Goal: Task Accomplishment & Management: Manage account settings

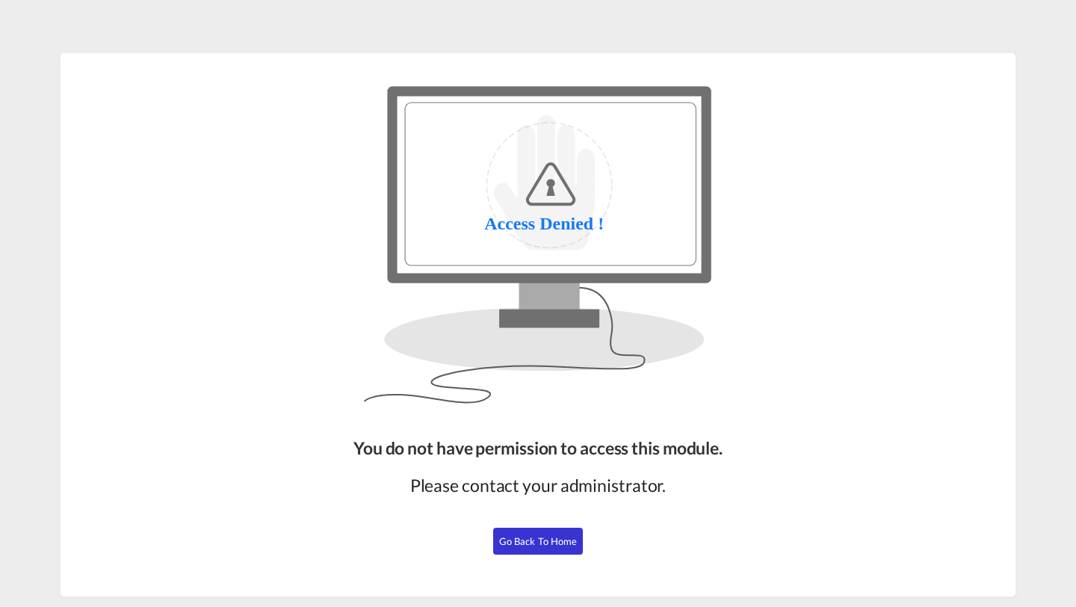
click at [519, 539] on span "Go Back to Home" at bounding box center [538, 541] width 78 height 12
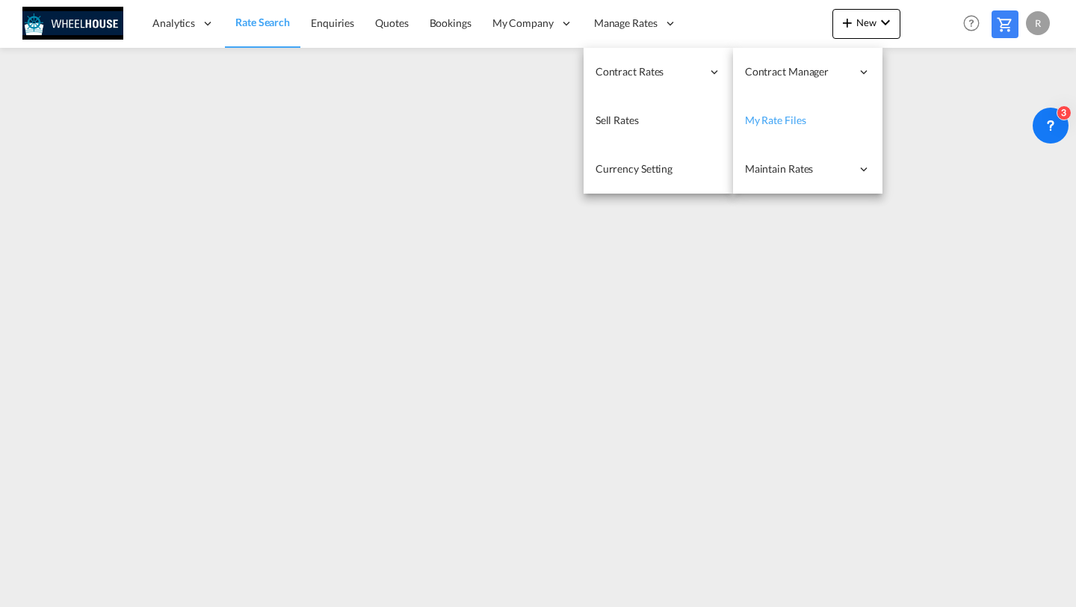
click at [755, 117] on span "My Rate Files" at bounding box center [775, 120] width 61 height 13
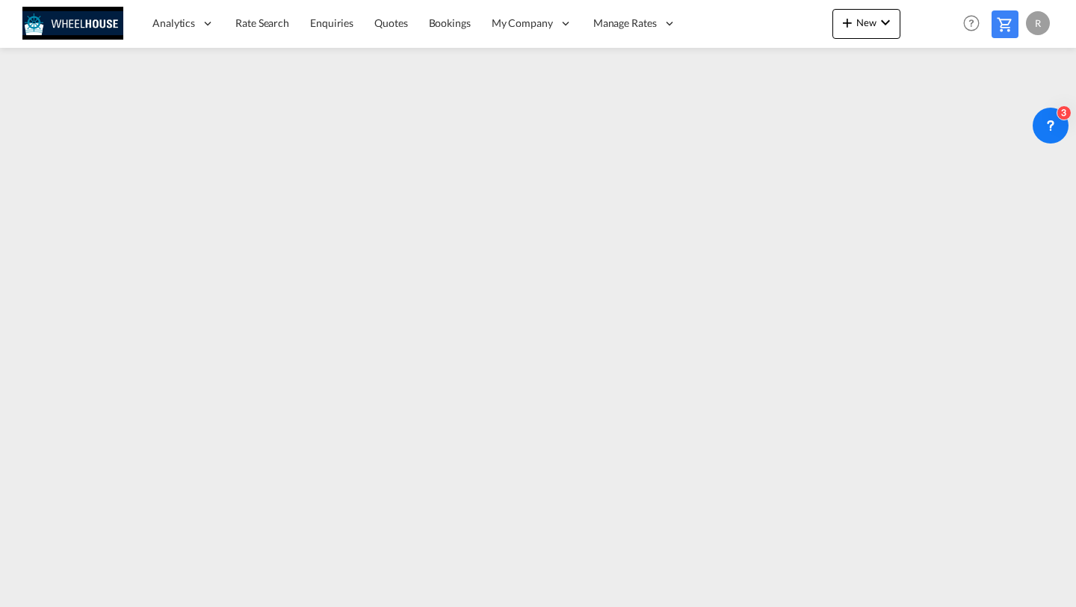
click at [1033, 24] on div "R" at bounding box center [1038, 23] width 24 height 24
click at [652, 103] on md-backdrop at bounding box center [538, 303] width 1076 height 607
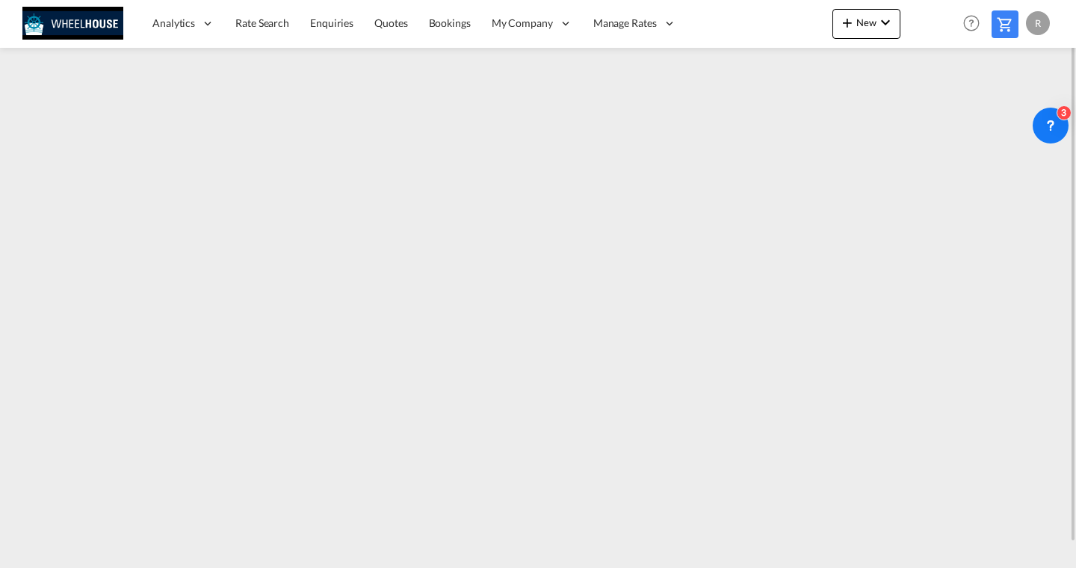
click at [1040, 25] on div "R" at bounding box center [1038, 23] width 24 height 24
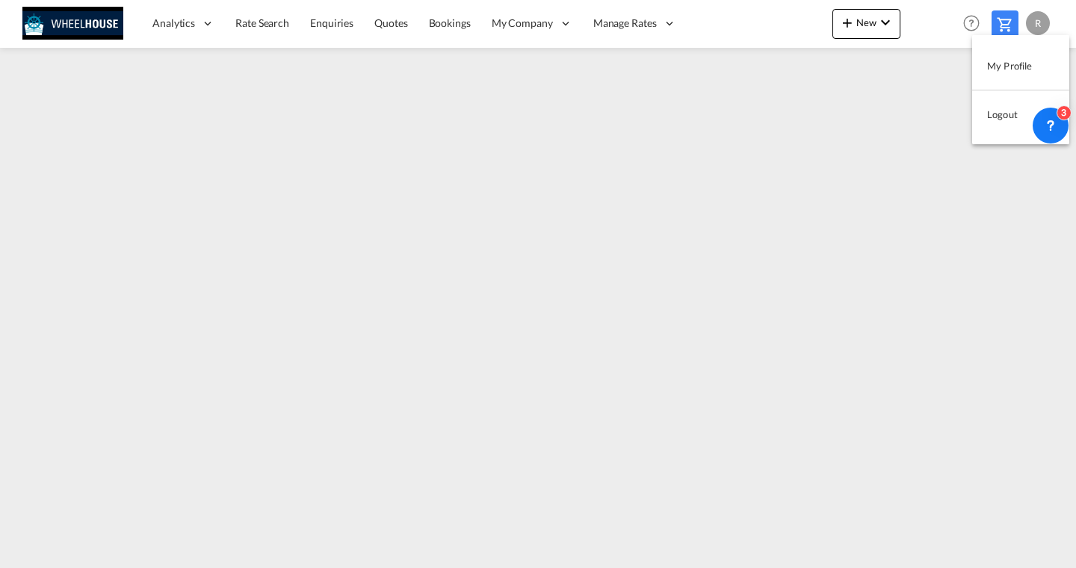
click at [1011, 63] on button "My Profile" at bounding box center [1020, 66] width 97 height 30
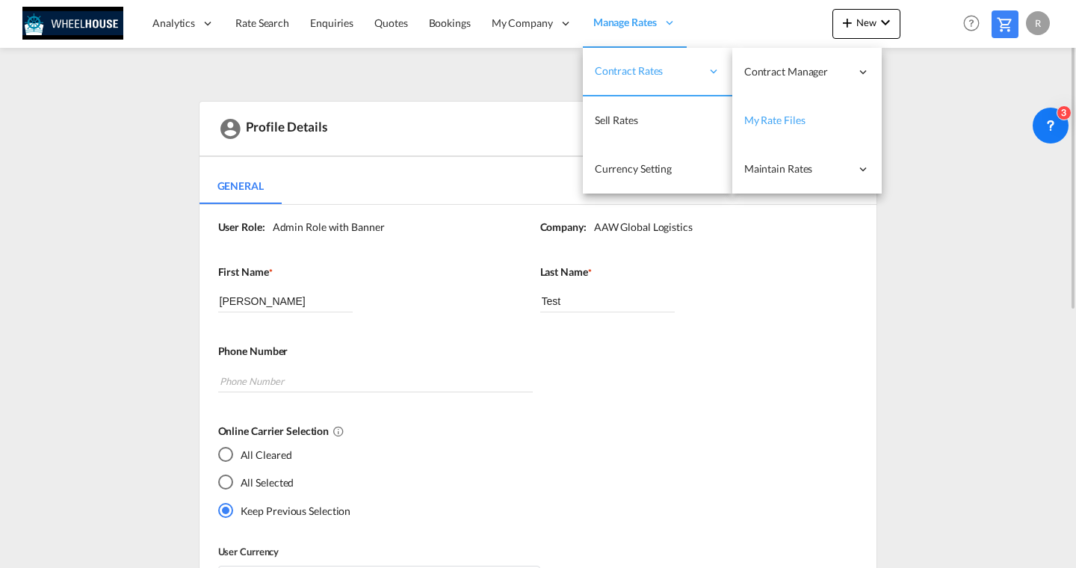
click at [776, 122] on span "My Rate Files" at bounding box center [774, 120] width 61 height 13
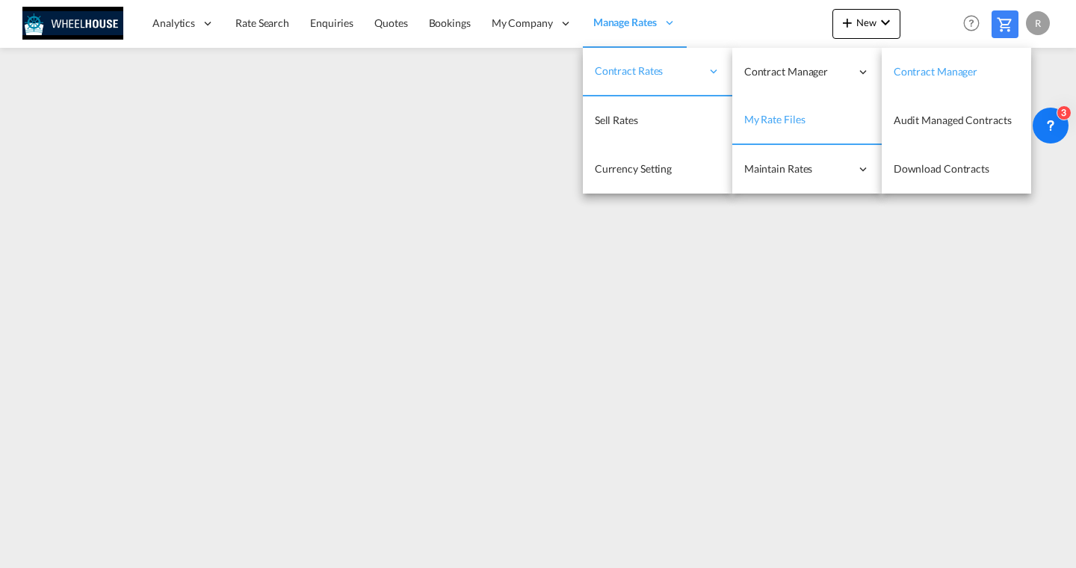
click at [913, 73] on span "Contract Manager" at bounding box center [935, 71] width 84 height 13
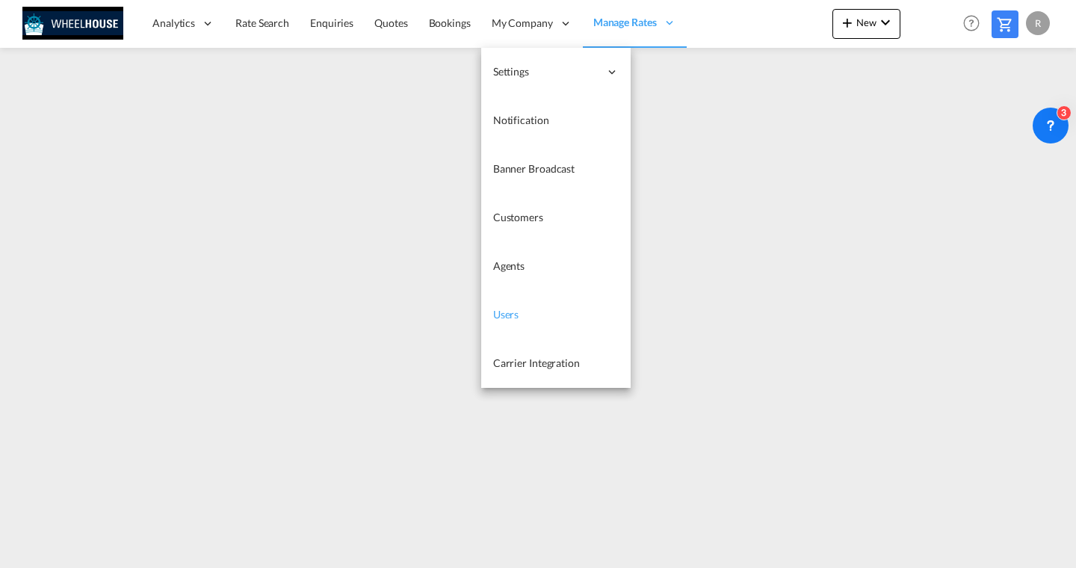
click at [507, 329] on link "Users" at bounding box center [555, 315] width 149 height 49
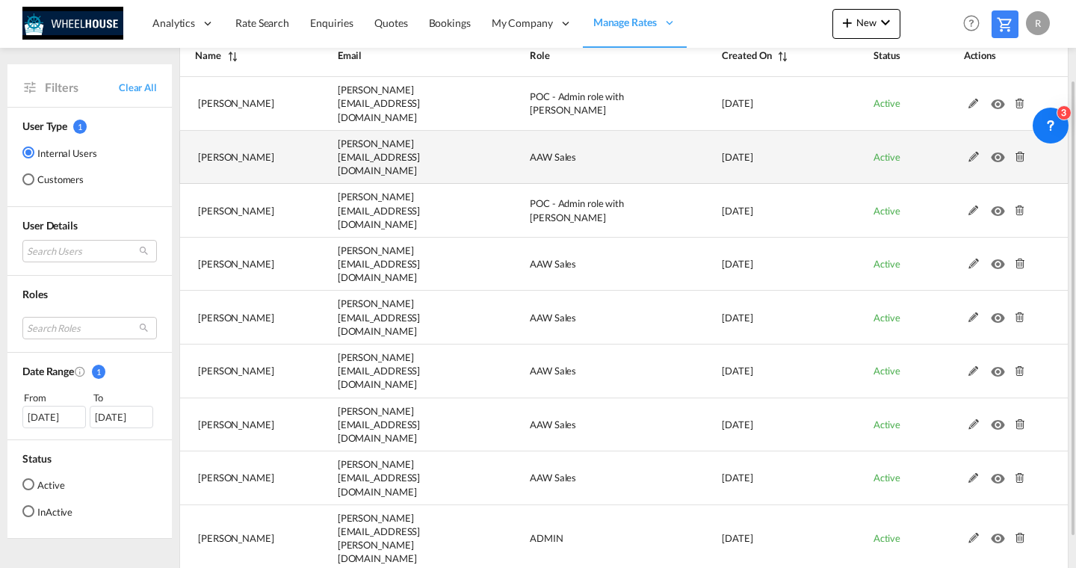
scroll to position [135, 0]
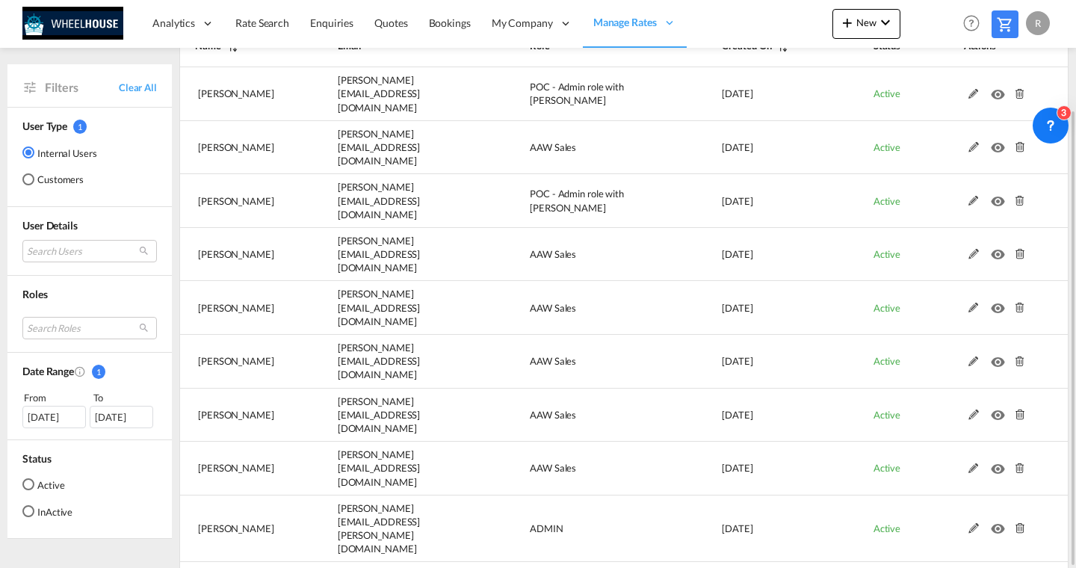
select select "50"
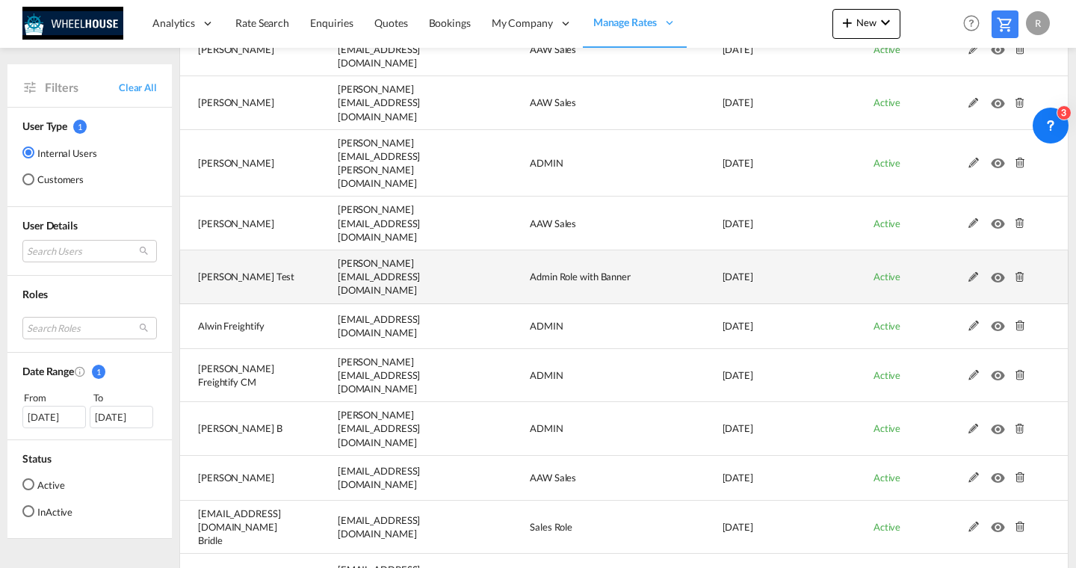
scroll to position [0, 0]
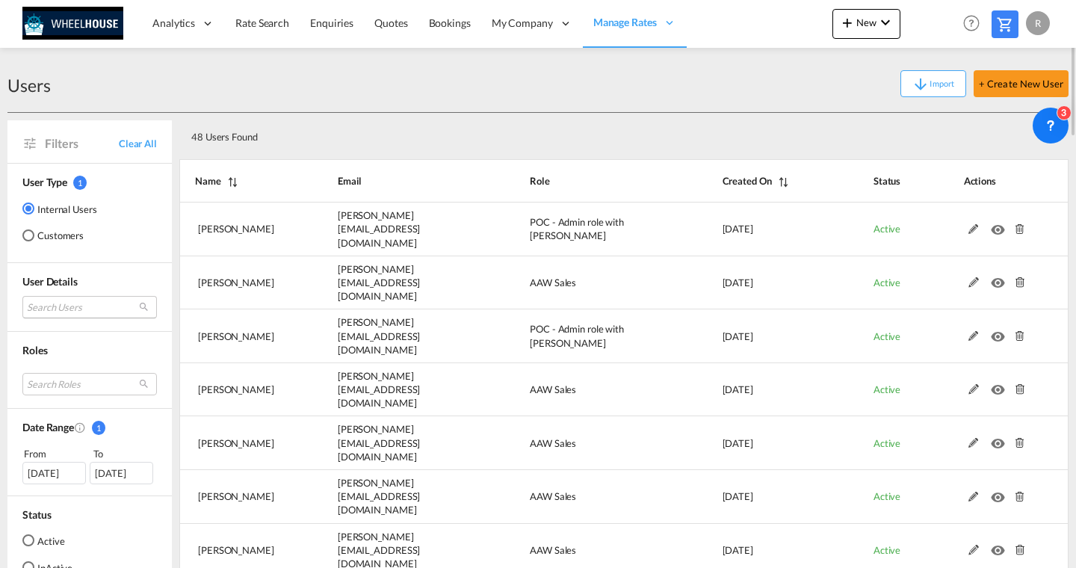
click at [81, 308] on md-select "Search Users santhosh kumar santhosh.kumar@freightify.in marwan Kallas m.kallas…" at bounding box center [89, 307] width 134 height 22
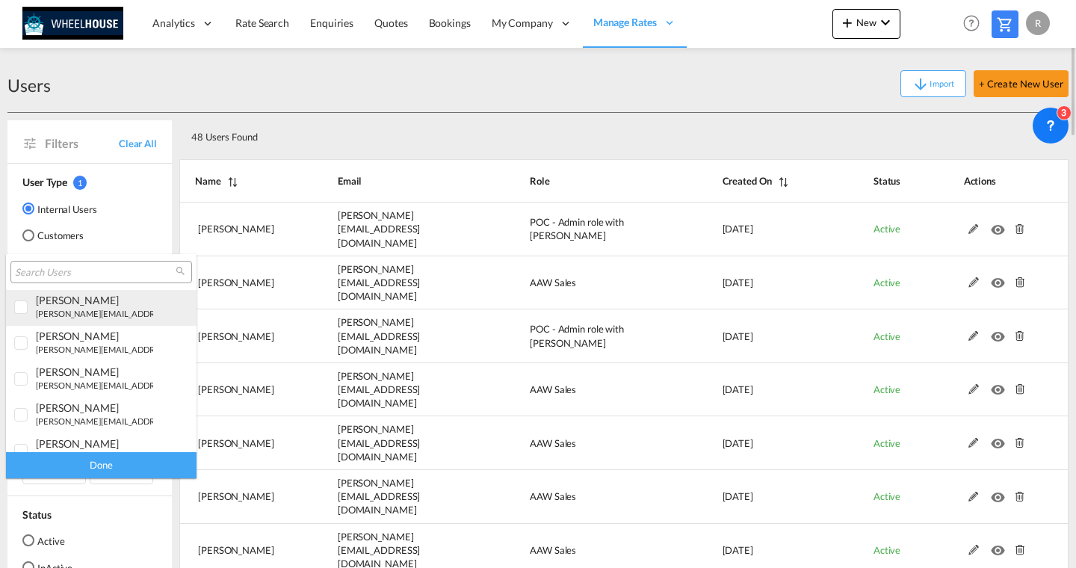
type md-option "[object Object]"
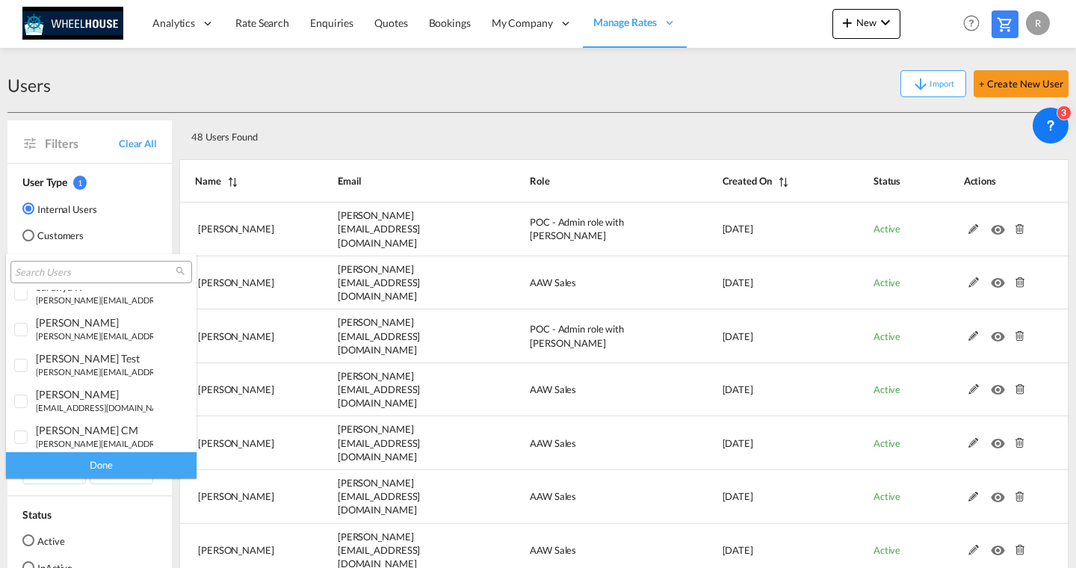
click at [75, 270] on input "search" at bounding box center [95, 272] width 161 height 13
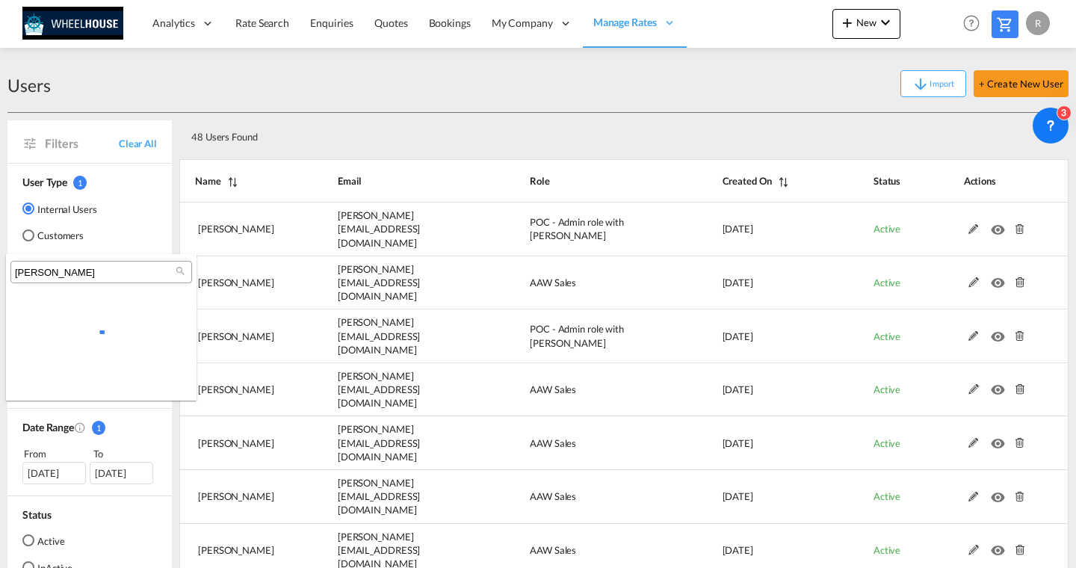
scroll to position [0, 0]
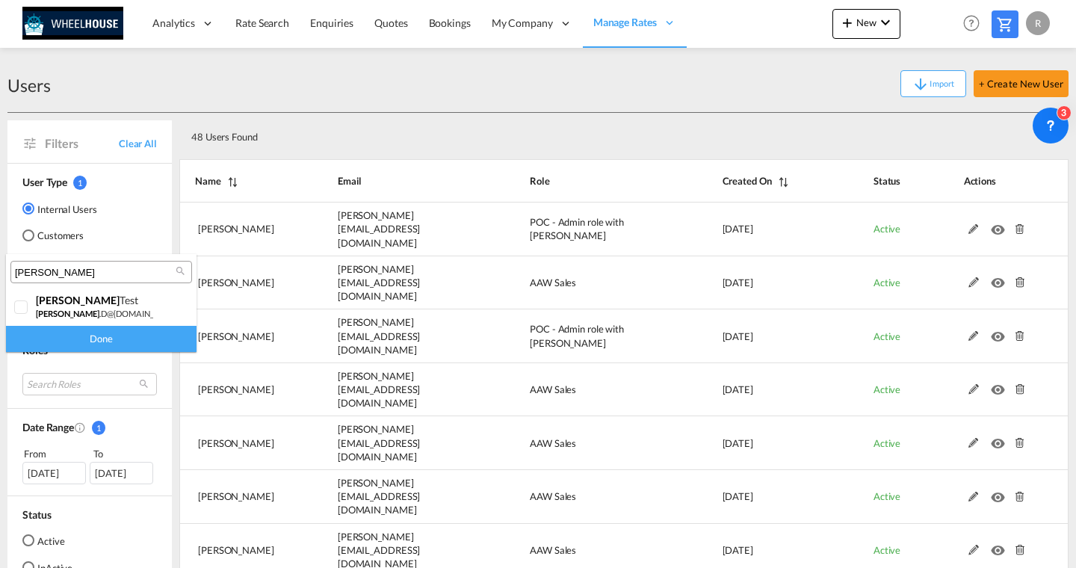
type input "reeta"
click at [303, 98] on md-backdrop at bounding box center [538, 284] width 1076 height 568
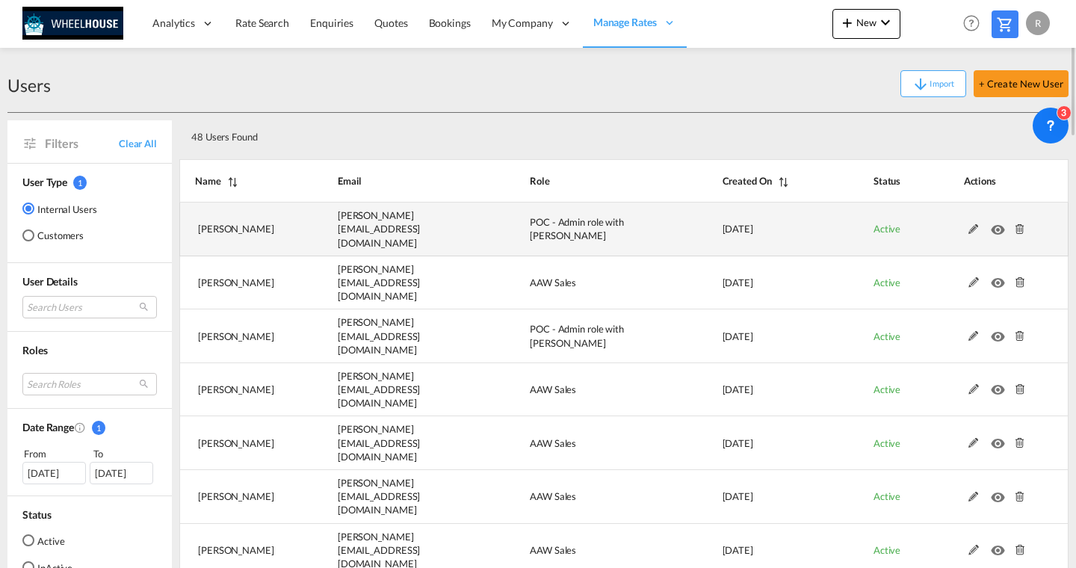
click at [972, 226] on md-icon at bounding box center [973, 229] width 19 height 10
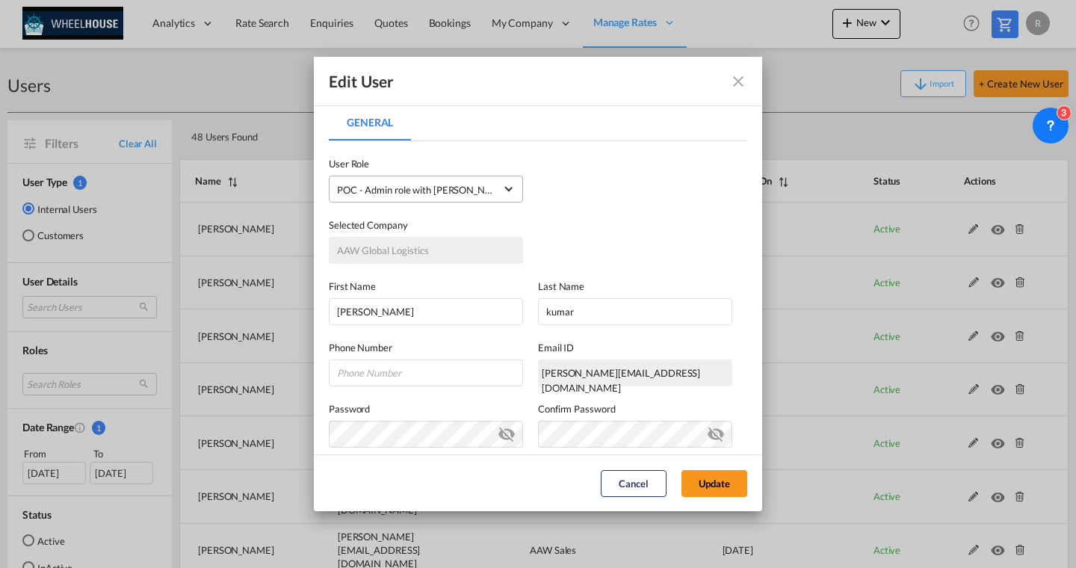
click at [424, 185] on div "POC - Admin role with Banner USER_DEFINED" at bounding box center [423, 190] width 173 height 12
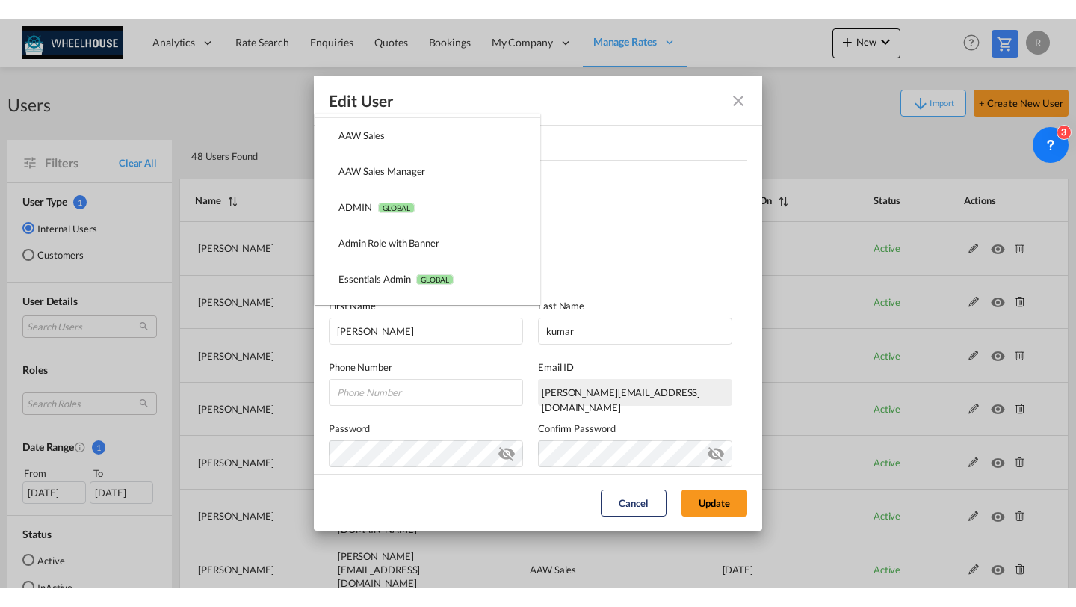
scroll to position [31, 0]
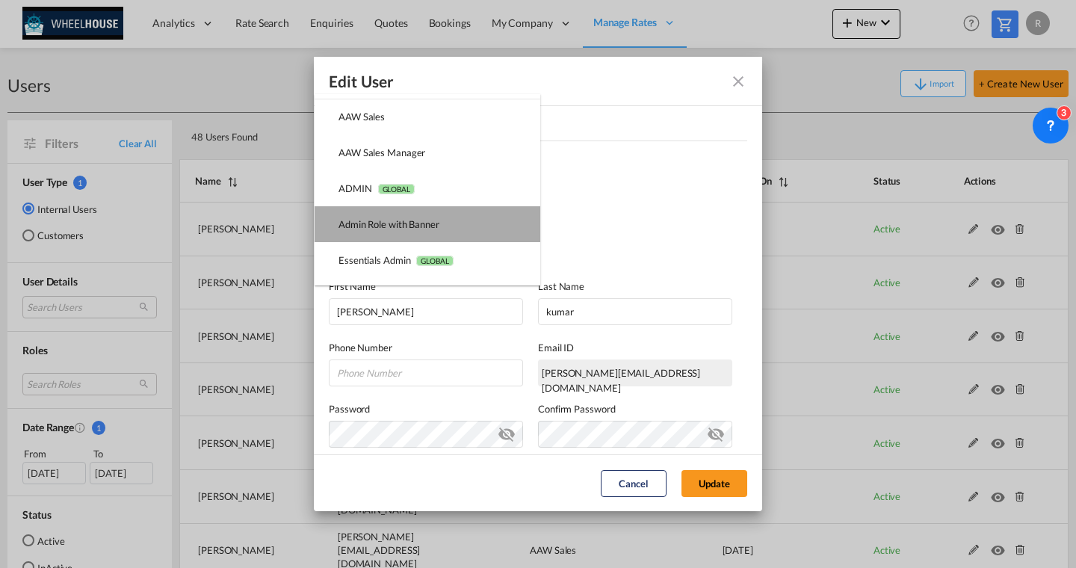
click at [412, 232] on md-option "Admin Role with Banner USER_DEFINED" at bounding box center [427, 224] width 226 height 36
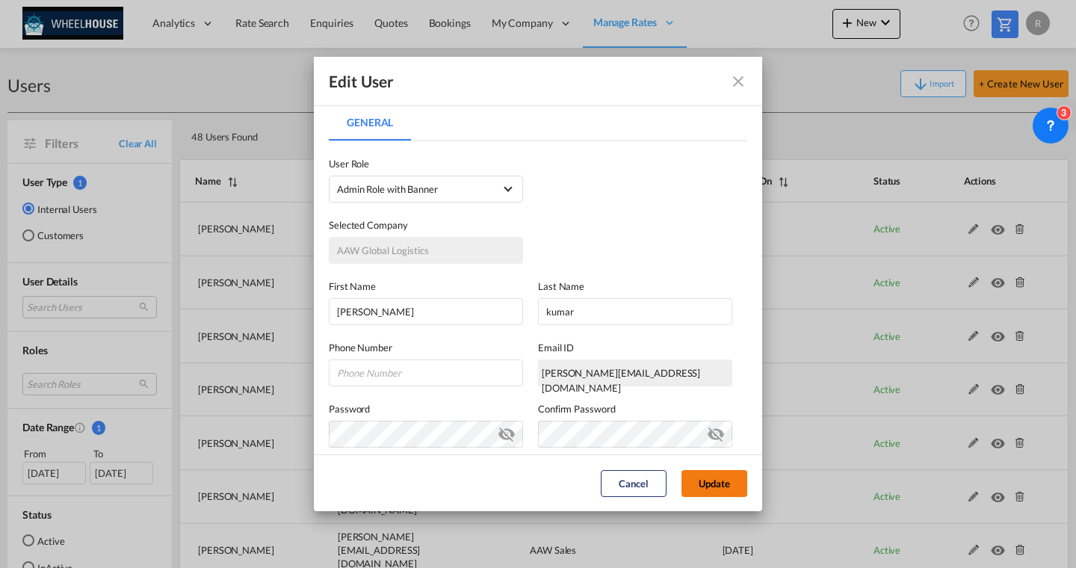
click at [716, 475] on button "Update" at bounding box center [714, 483] width 66 height 27
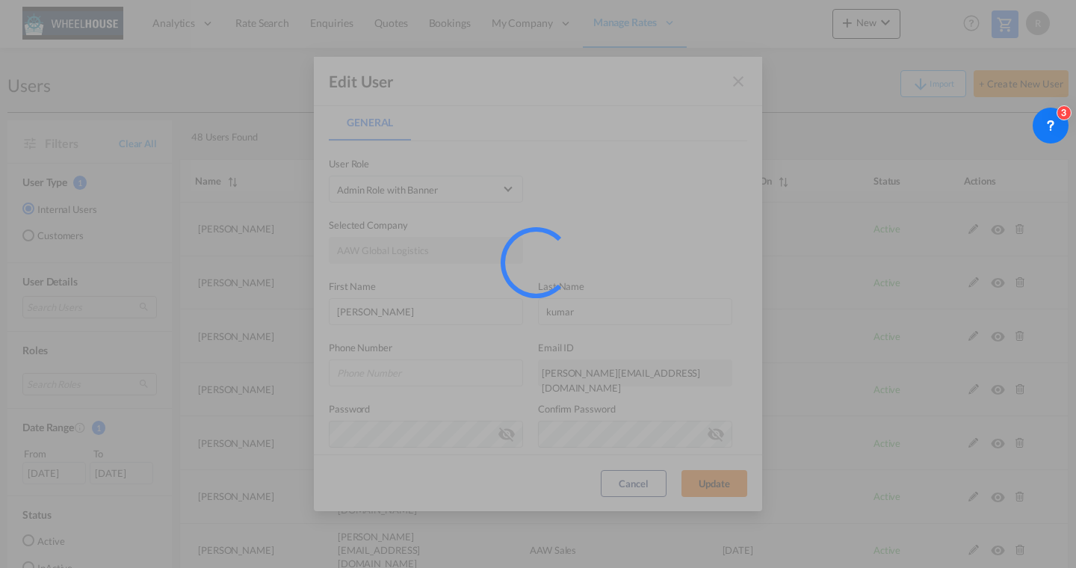
select select "50"
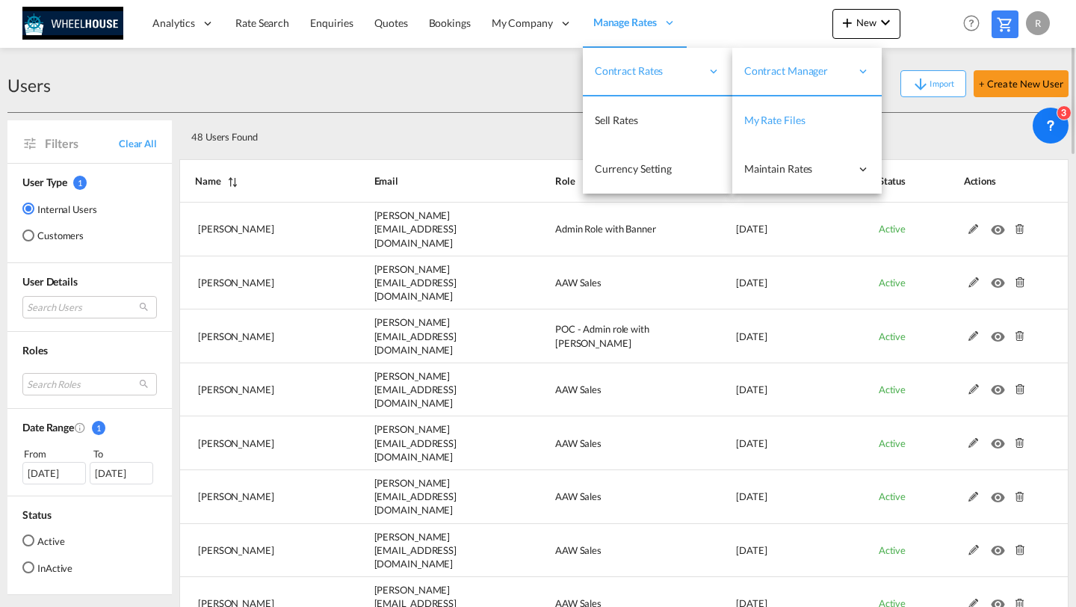
click at [780, 137] on link "My Rate Files" at bounding box center [806, 120] width 149 height 49
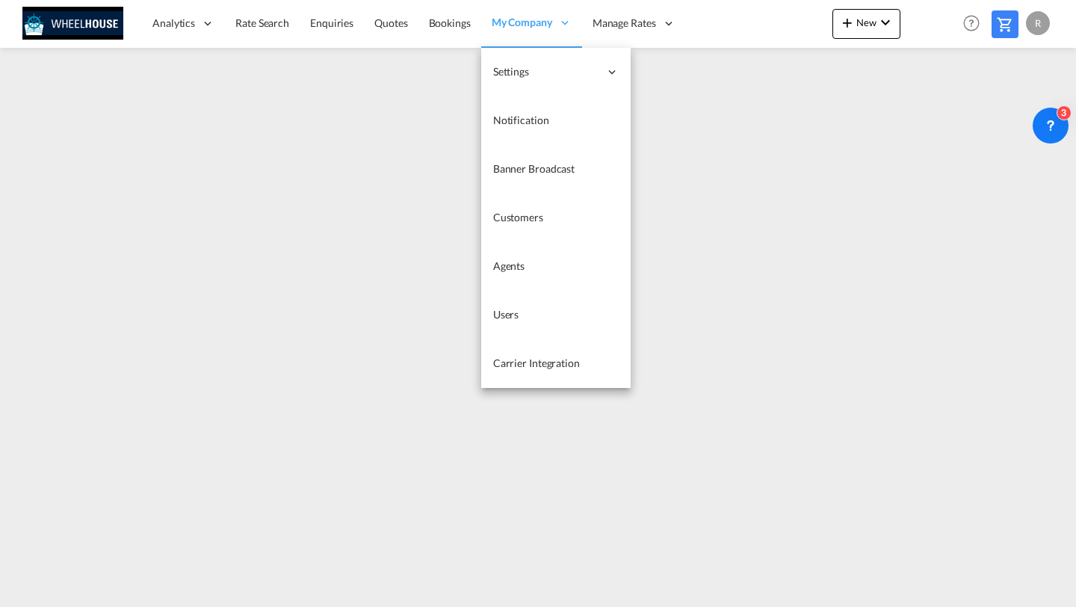
click at [516, 25] on span "My Company" at bounding box center [521, 22] width 61 height 15
click at [497, 314] on span "Users" at bounding box center [506, 314] width 26 height 13
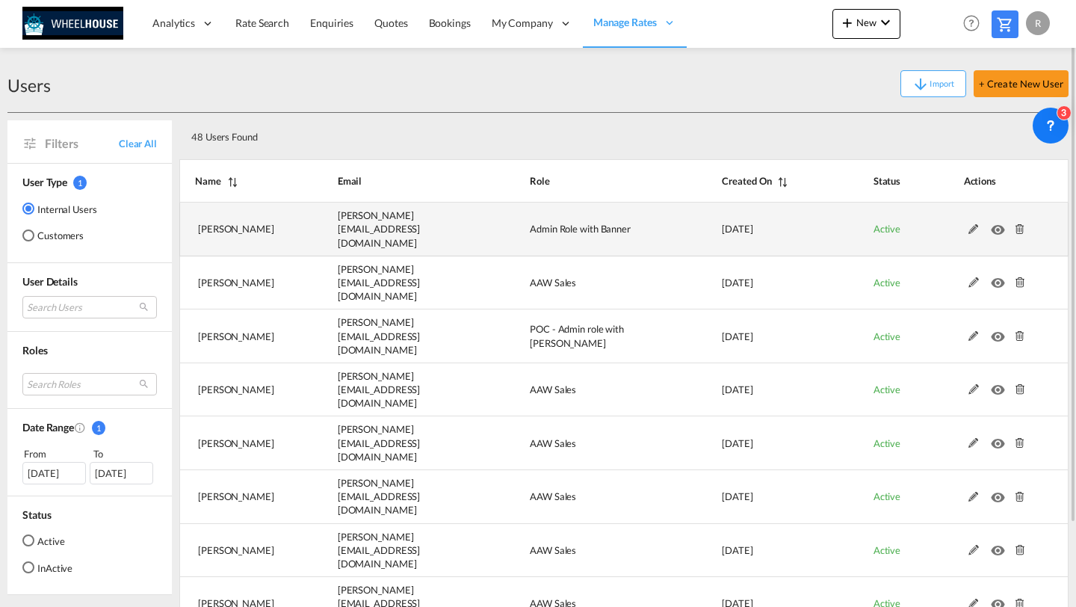
click at [972, 224] on md-icon at bounding box center [973, 229] width 19 height 10
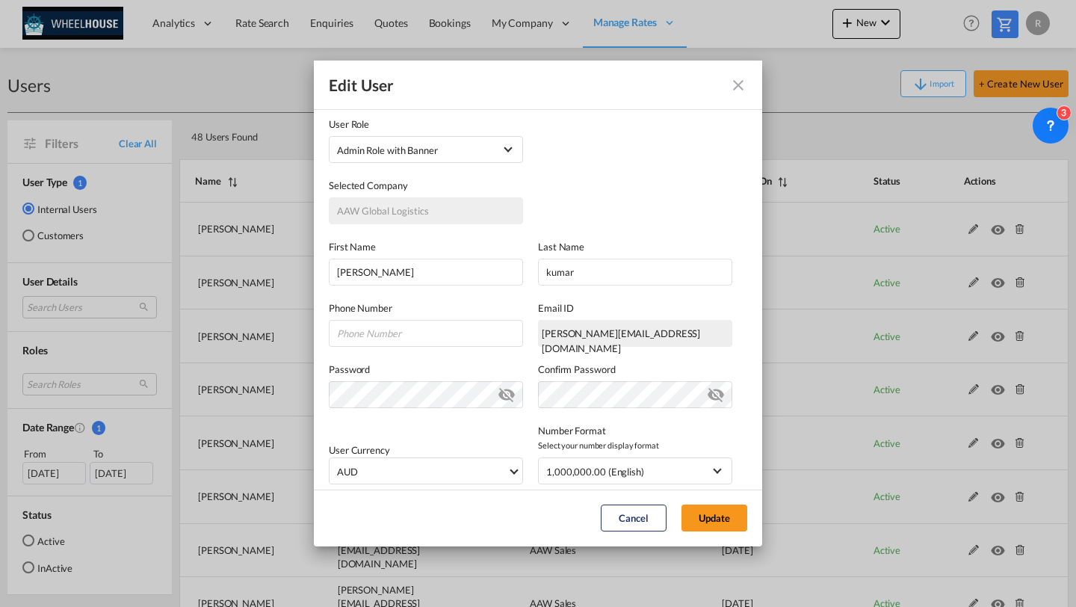
scroll to position [42, 0]
click at [426, 162] on md-select "Admin Role with Banner USER_DEFINED AAW Sales USER_DEFINED AAW Sales Manager US…" at bounding box center [426, 150] width 194 height 27
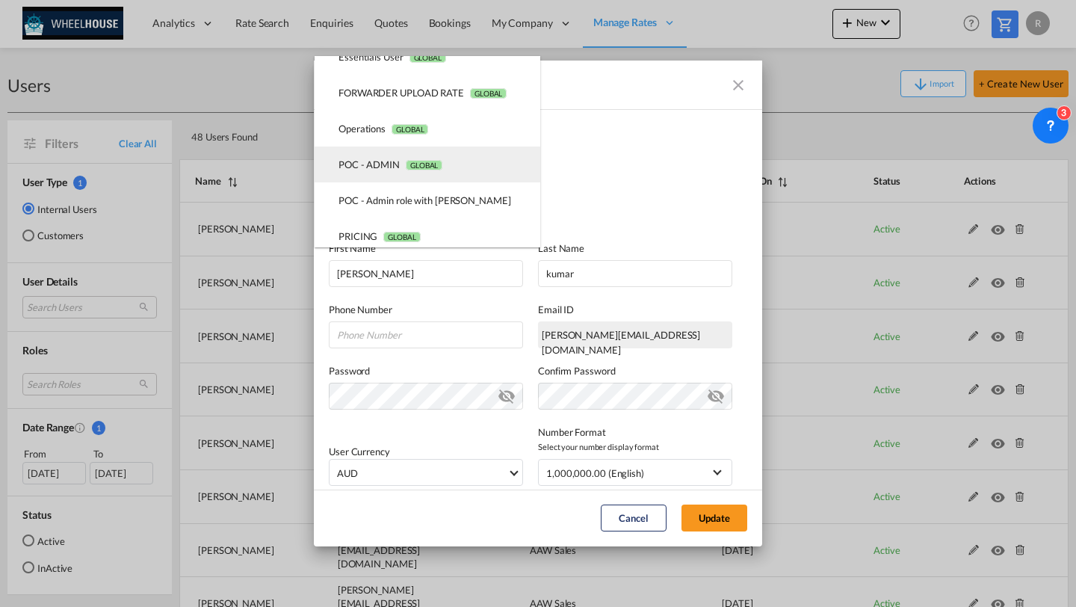
scroll to position [281, 0]
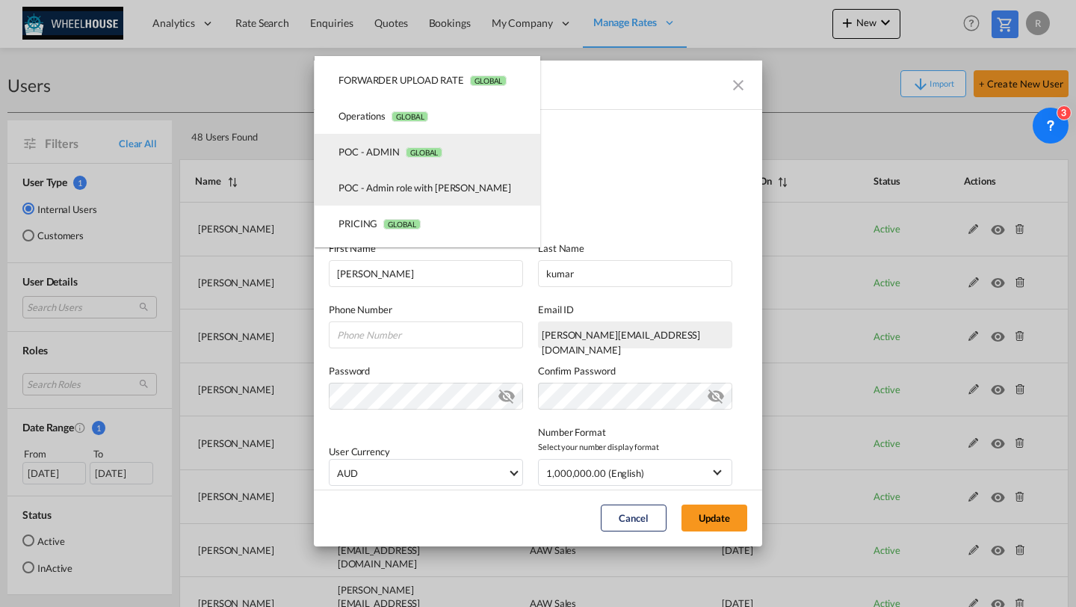
click at [400, 193] on div "POC - Admin role with Banner USER_DEFINED" at bounding box center [424, 187] width 173 height 13
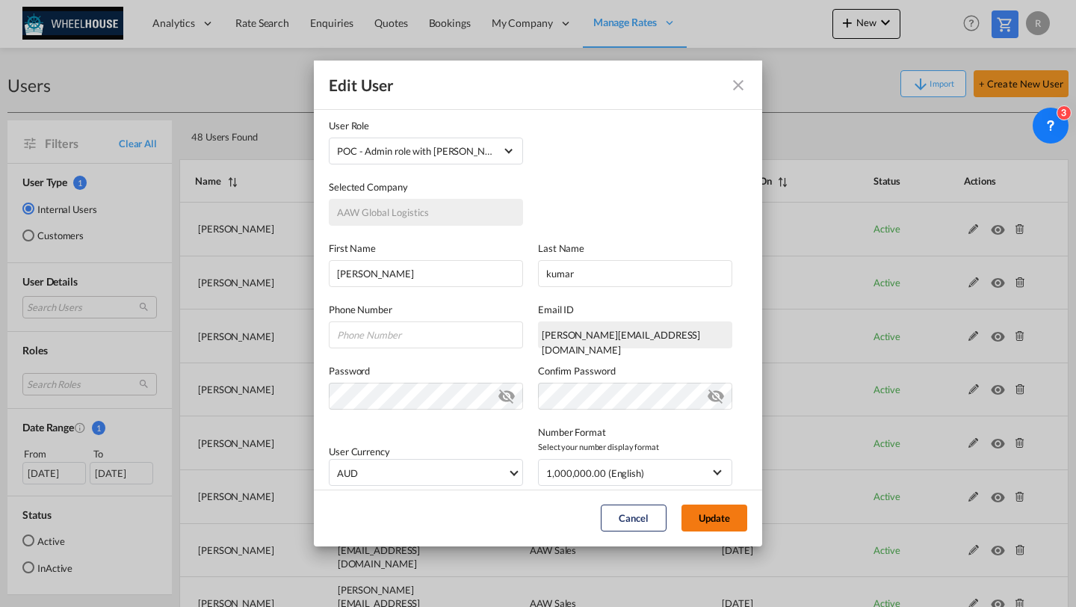
click at [686, 506] on button "Update" at bounding box center [714, 517] width 66 height 27
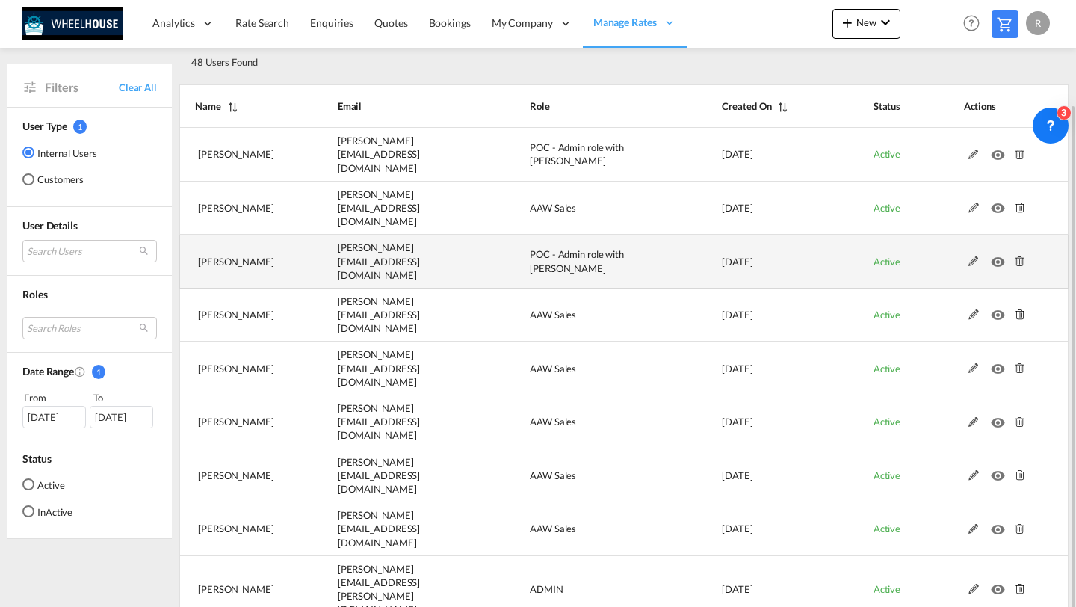
scroll to position [96, 0]
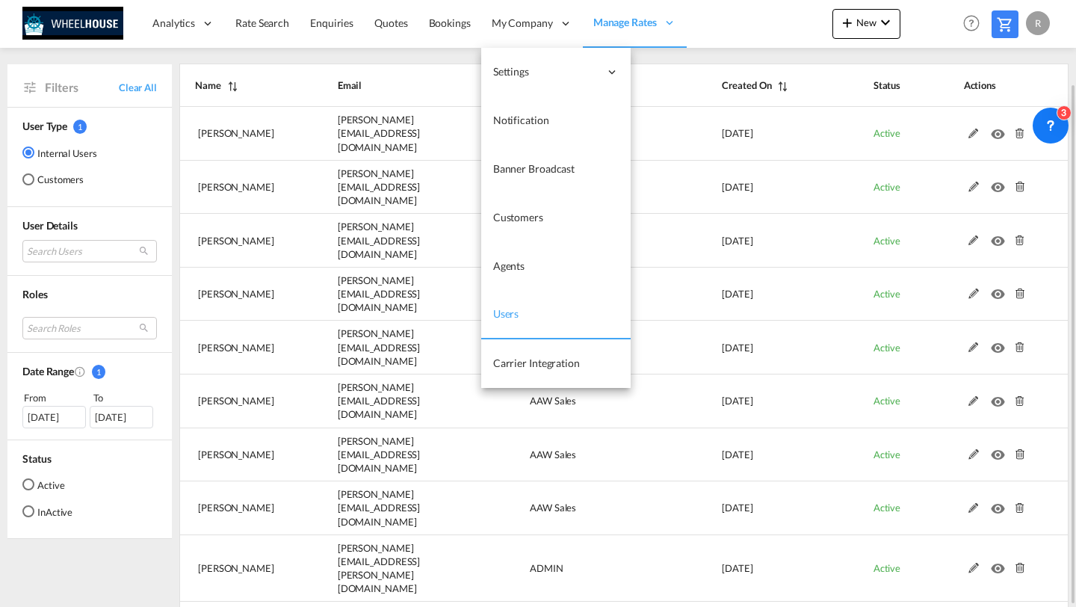
click at [509, 310] on span "Users" at bounding box center [506, 313] width 26 height 13
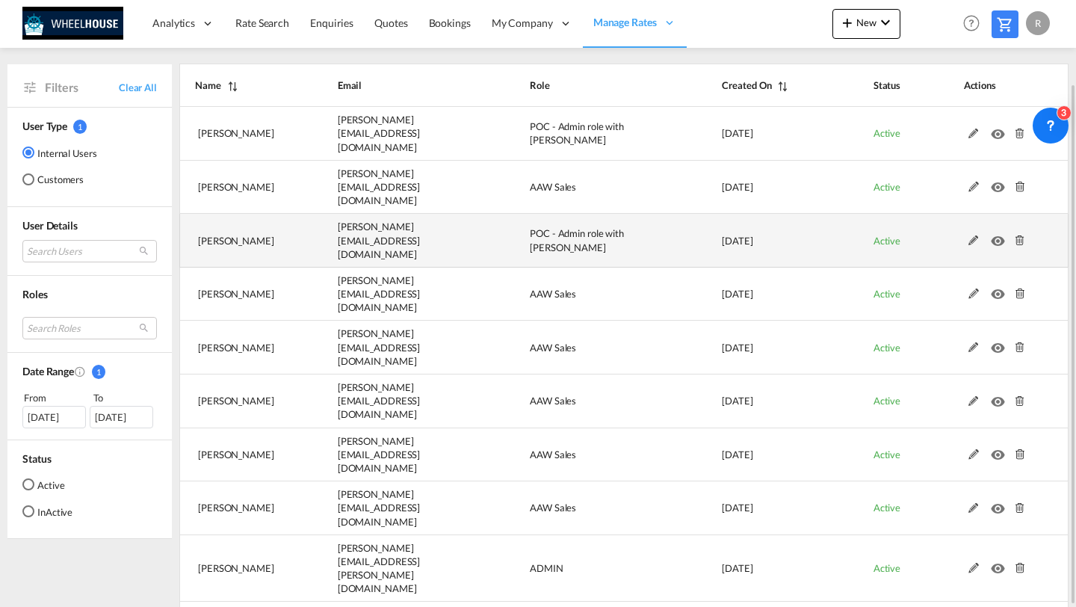
click at [970, 235] on md-icon at bounding box center [973, 240] width 19 height 10
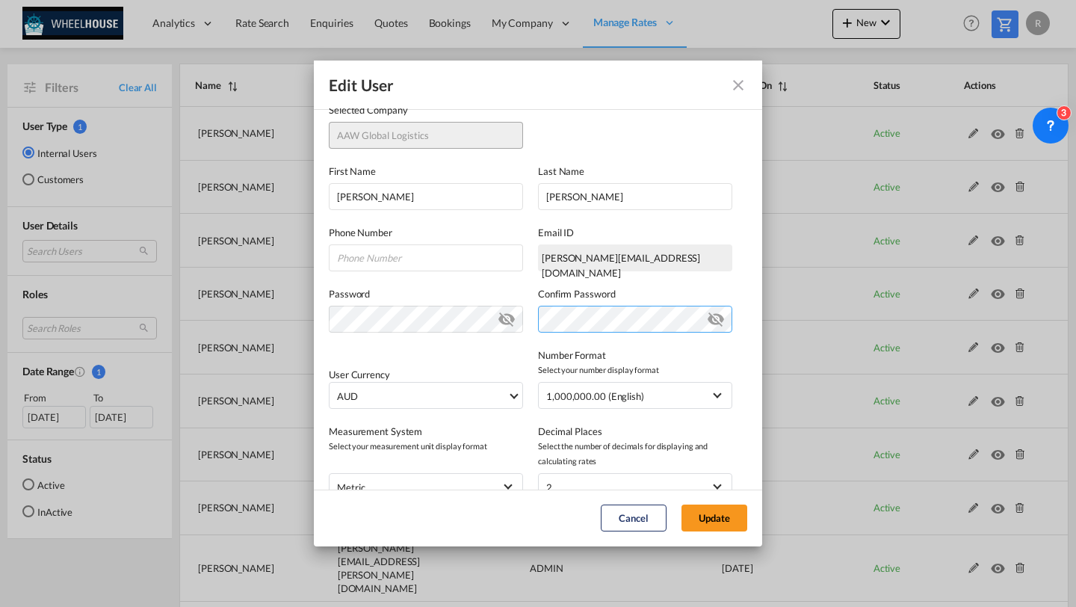
scroll to position [139, 0]
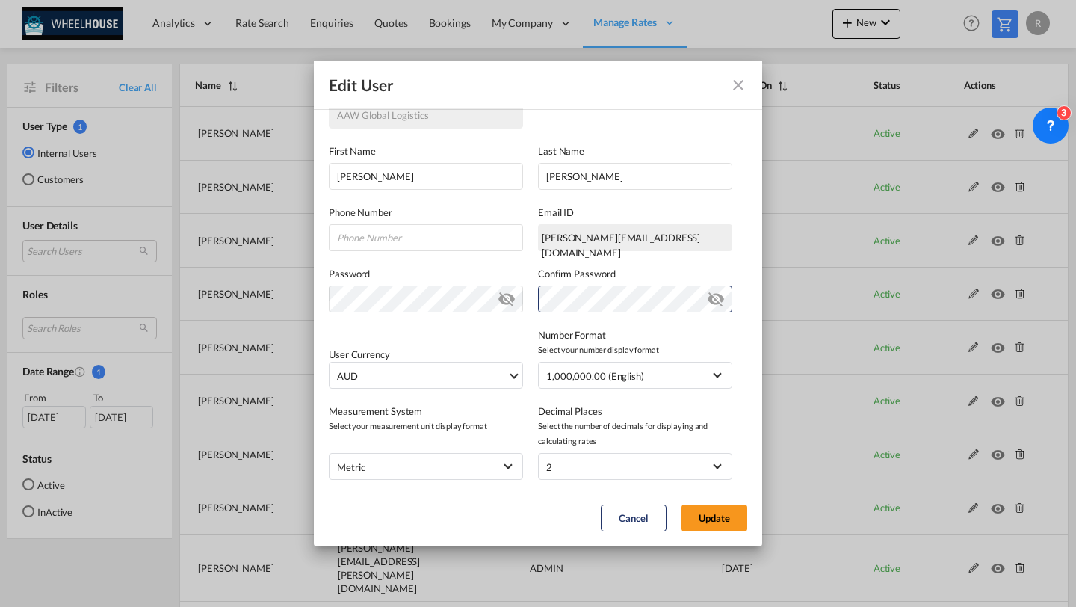
click at [674, 332] on label "Number Format" at bounding box center [635, 334] width 194 height 15
click at [707, 506] on button "Update" at bounding box center [714, 517] width 66 height 27
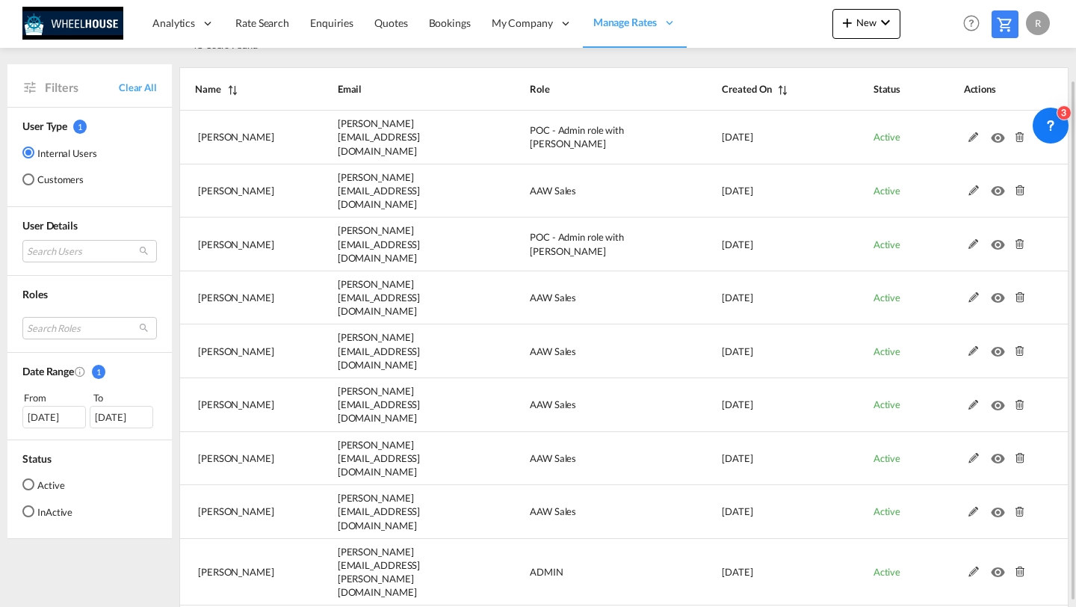
scroll to position [96, 0]
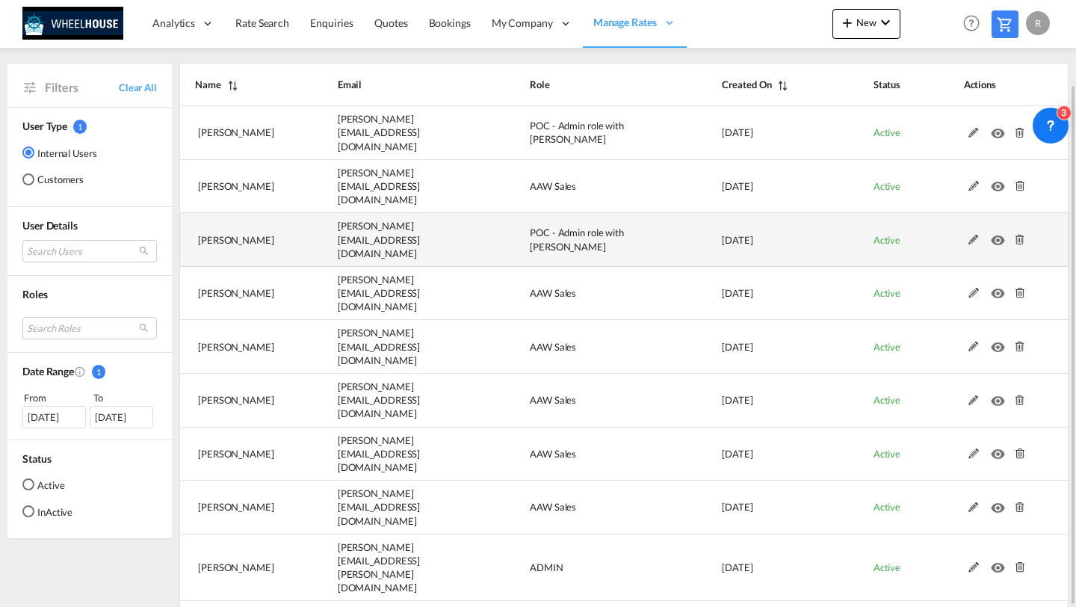
click at [971, 235] on md-icon at bounding box center [973, 240] width 19 height 10
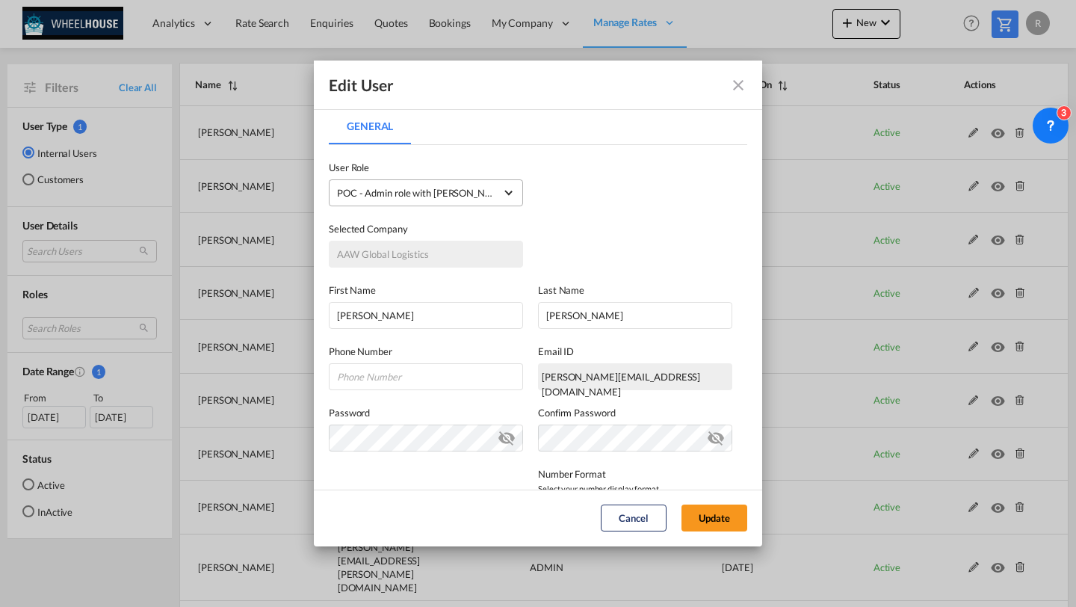
click at [416, 187] on span "POC - Admin role with Banner USER_DEFINED" at bounding box center [416, 192] width 158 height 15
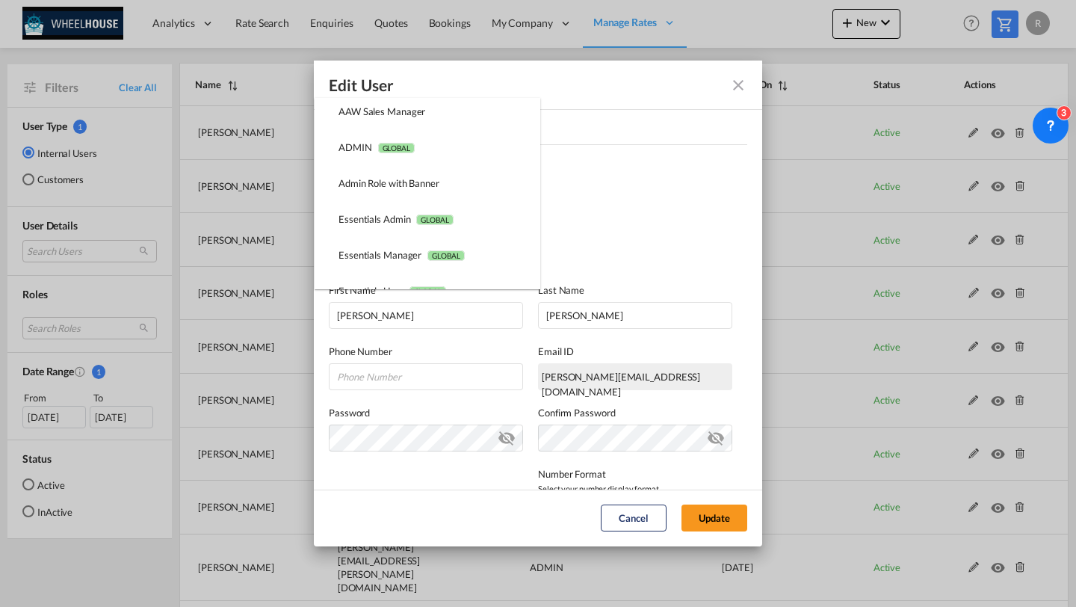
scroll to position [75, 0]
click at [402, 186] on div "Admin Role with Banner USER_DEFINED" at bounding box center [388, 183] width 101 height 13
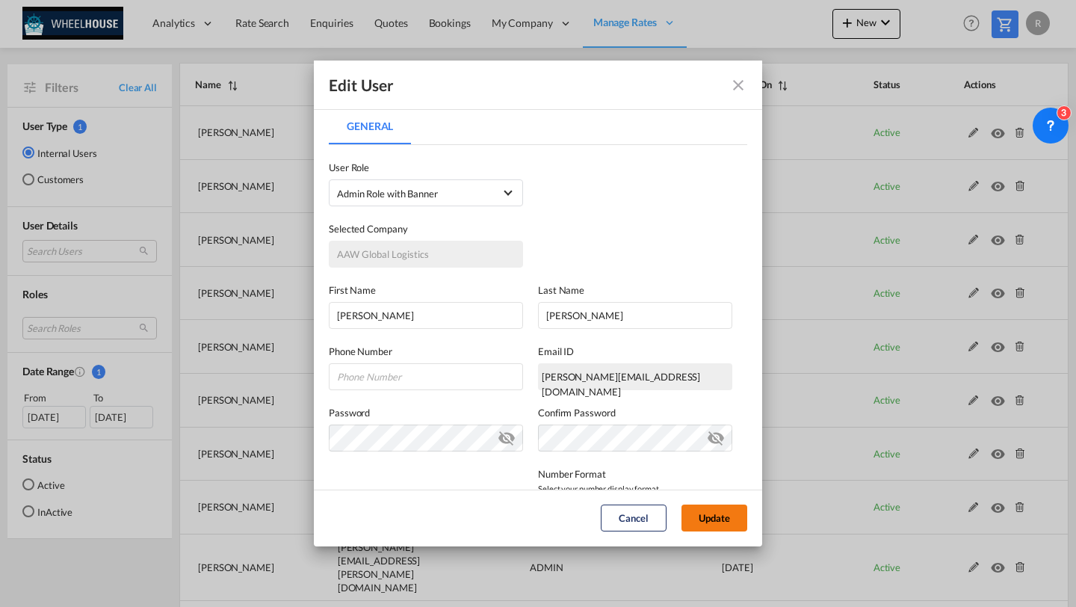
click at [722, 524] on button "Update" at bounding box center [714, 517] width 66 height 27
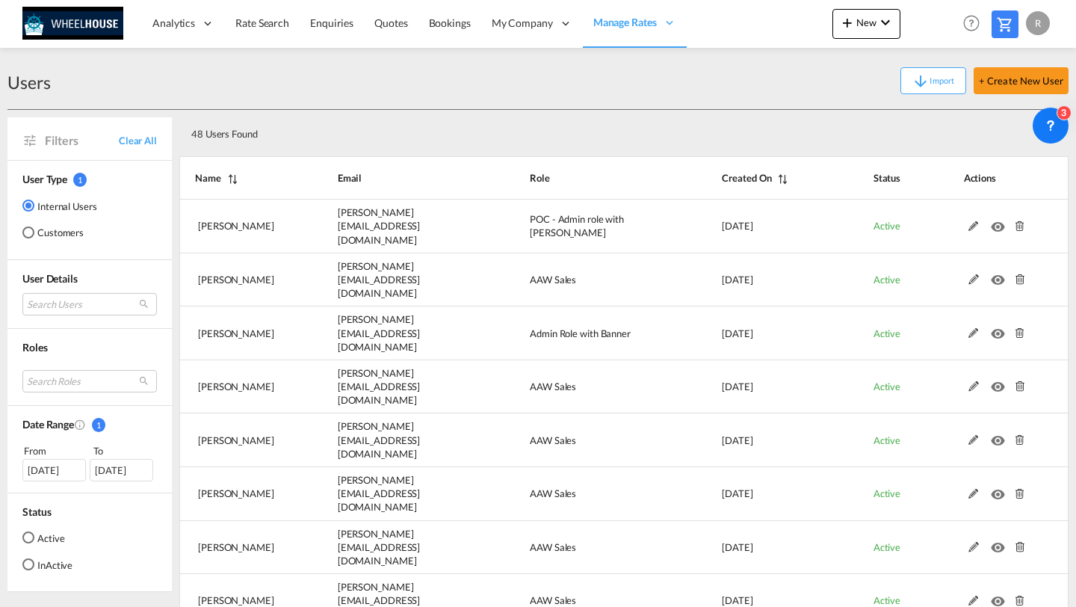
scroll to position [96, 0]
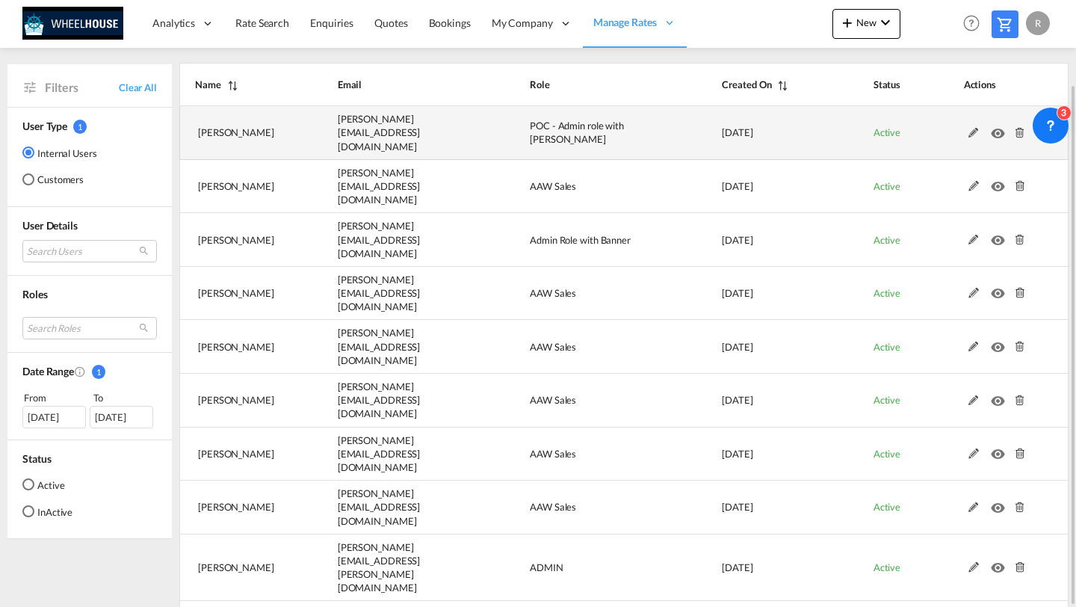
click at [972, 131] on md-icon at bounding box center [973, 133] width 19 height 10
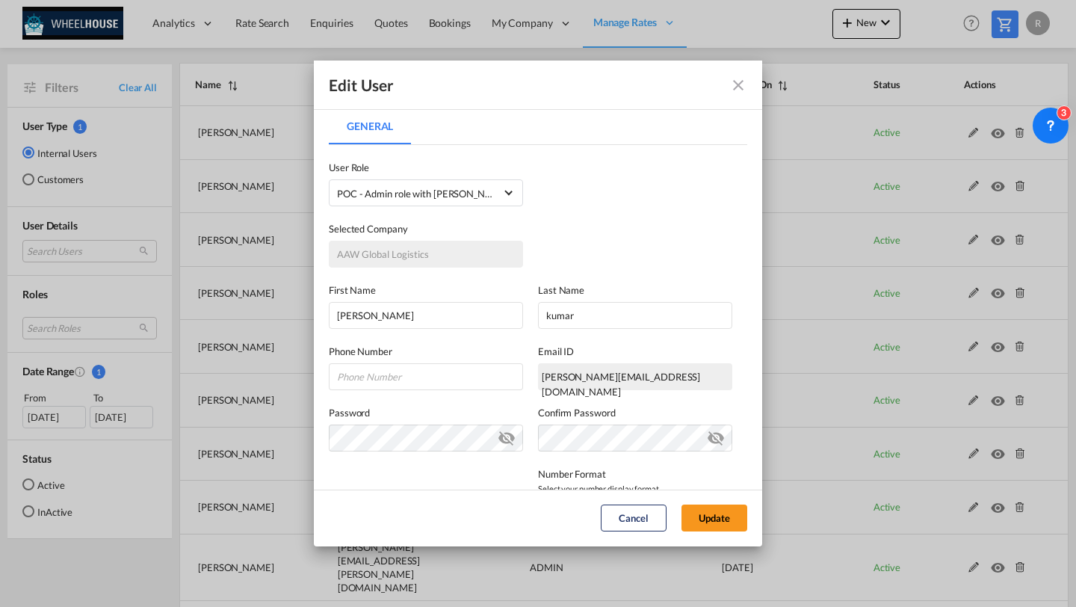
click at [739, 89] on md-icon "icon-close fg-AAA8AD" at bounding box center [738, 85] width 18 height 18
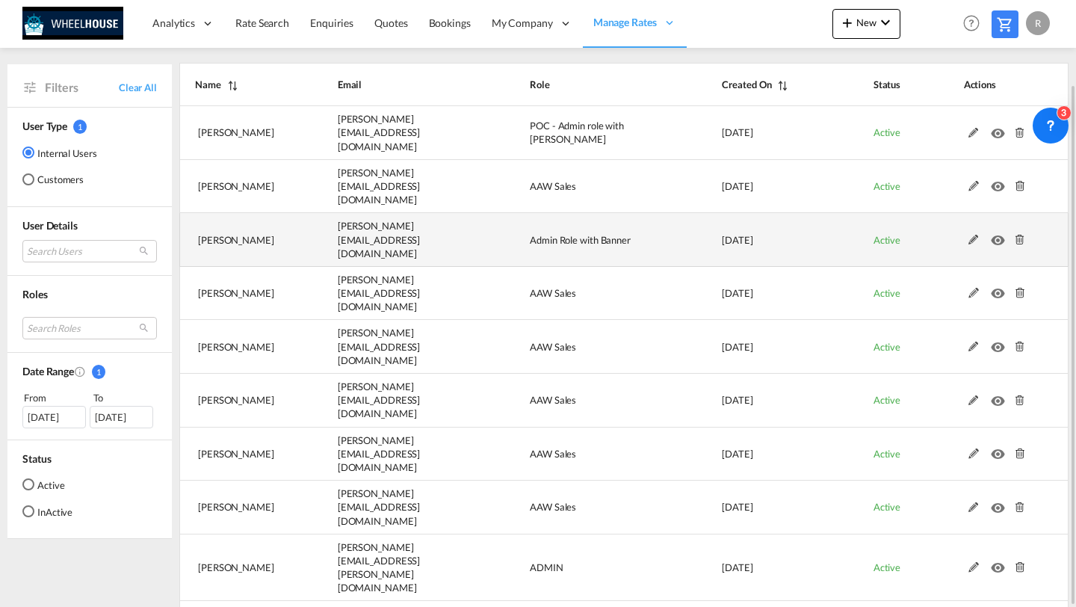
click at [972, 235] on md-icon at bounding box center [973, 240] width 19 height 10
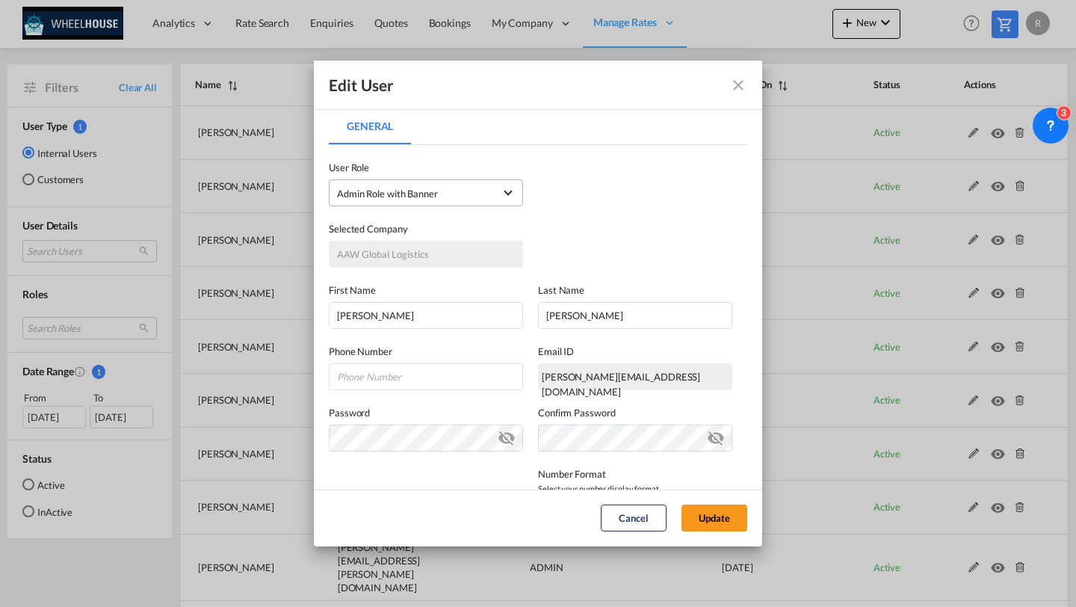
click at [450, 190] on span "Admin Role with Banner USER_DEFINED" at bounding box center [415, 193] width 157 height 15
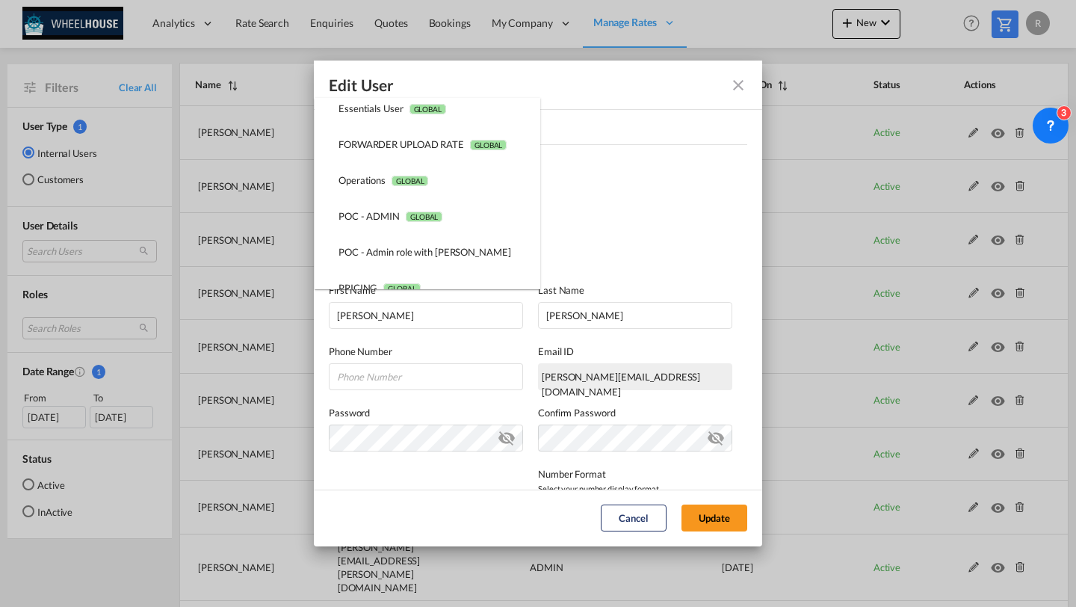
scroll to position [268, 0]
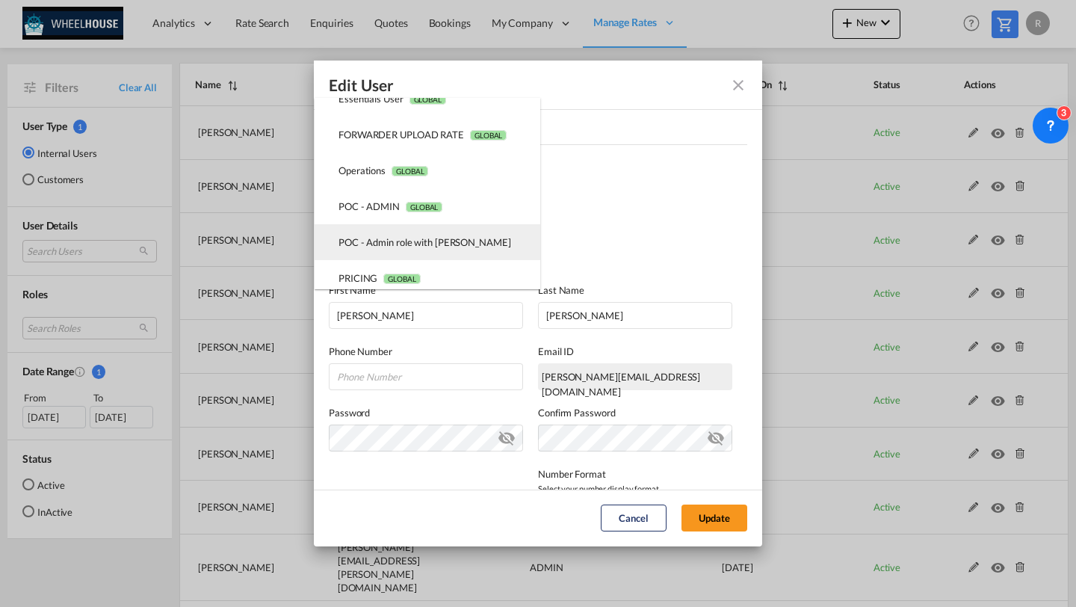
click at [410, 235] on div "POC - Admin role with Banner USER_DEFINED" at bounding box center [424, 241] width 173 height 13
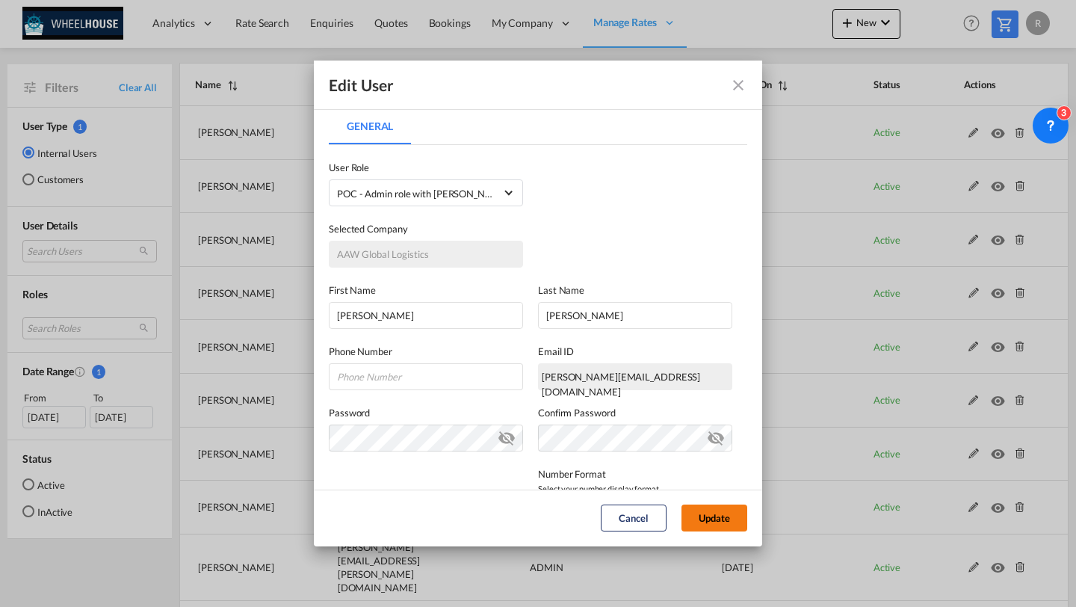
click at [694, 514] on button "Update" at bounding box center [714, 517] width 66 height 27
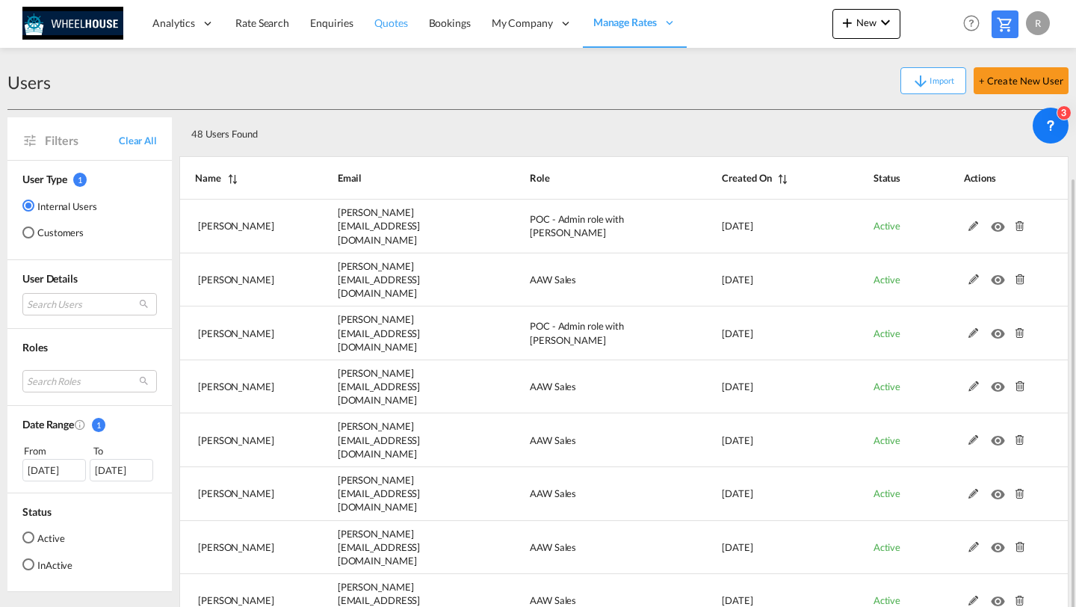
scroll to position [96, 0]
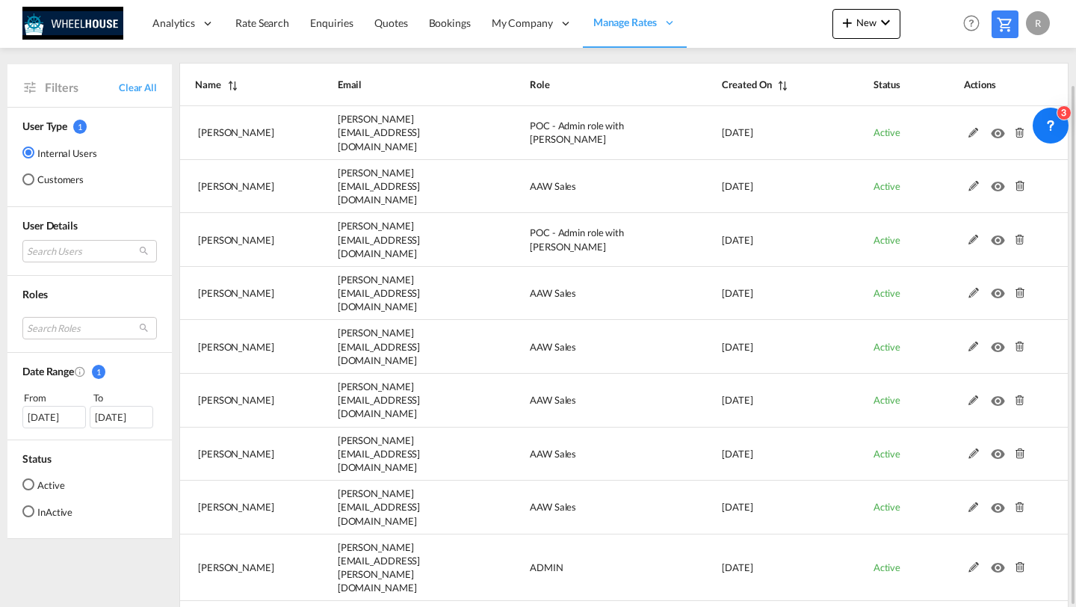
click at [1032, 28] on div "R" at bounding box center [1038, 23] width 24 height 24
click at [1001, 120] on button "Logout" at bounding box center [1020, 114] width 97 height 30
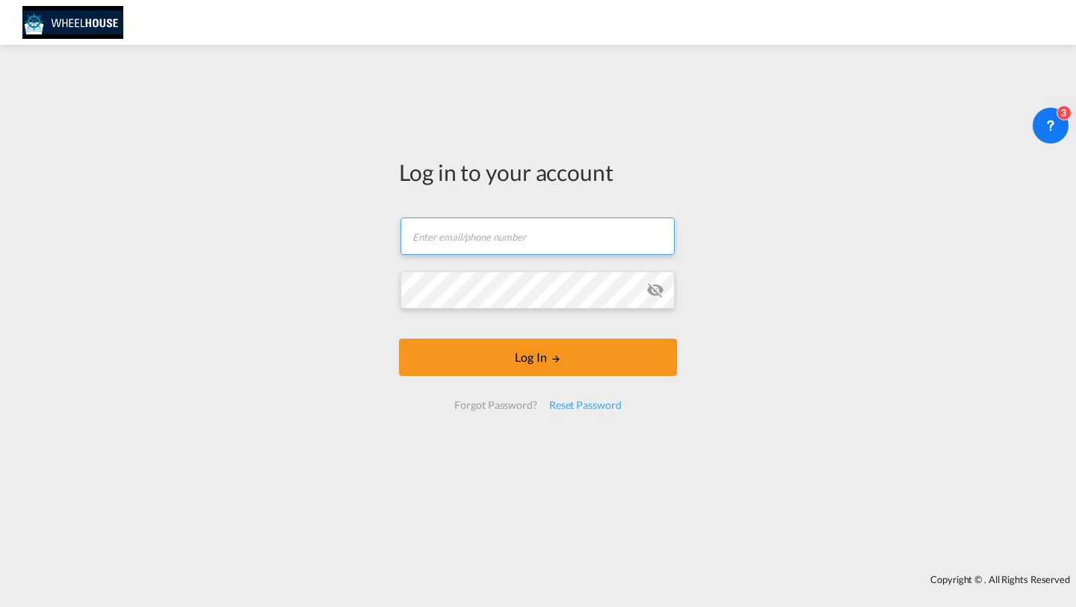
type input "reeta.d@freightify.com"
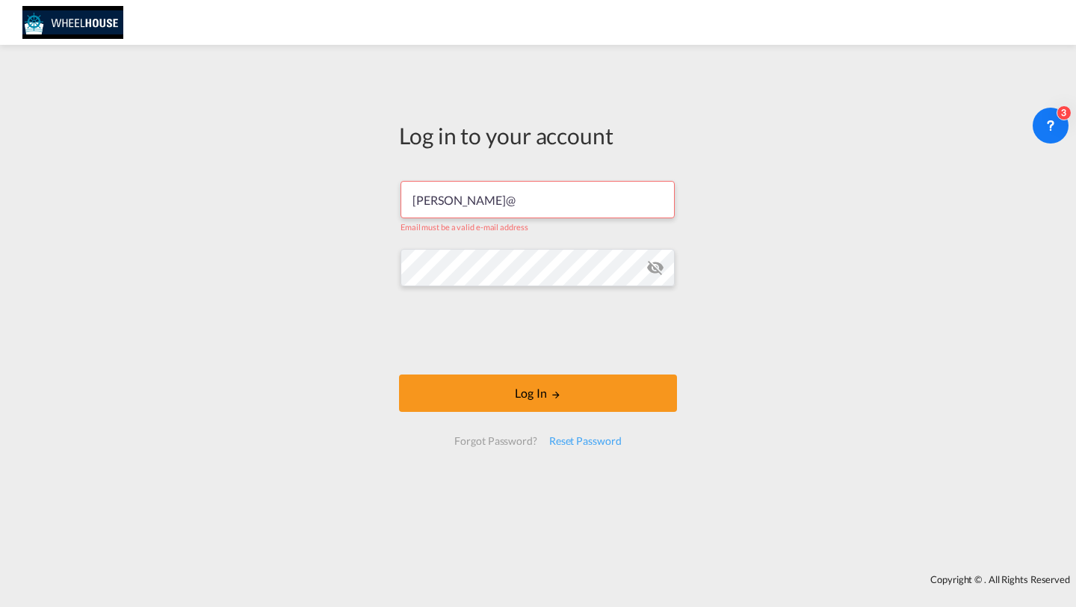
type input "e.cheng@"
paste input "e.cheng@aaw.com.au"
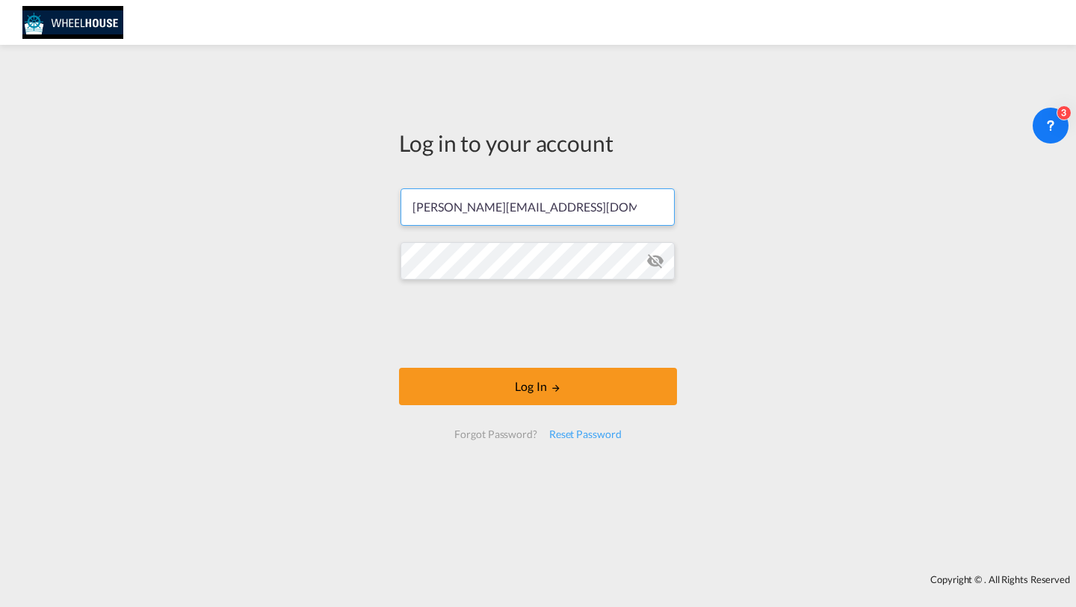
type input "e.cheng@aaw.com.au"
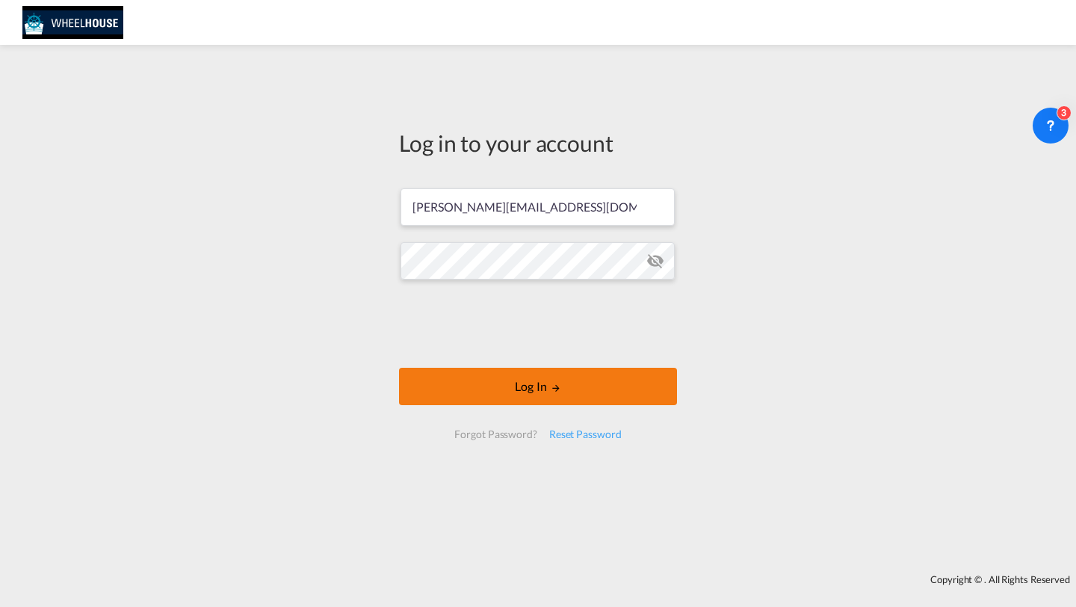
click at [456, 382] on button "Log In" at bounding box center [538, 385] width 278 height 37
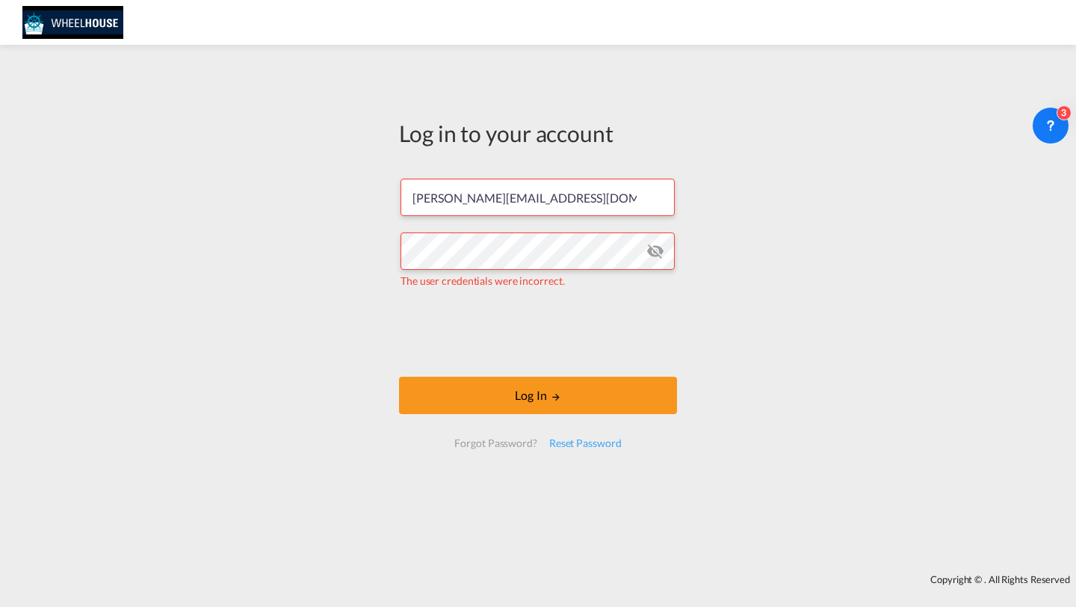
click at [663, 246] on md-icon "icon-eye-off" at bounding box center [655, 251] width 18 height 18
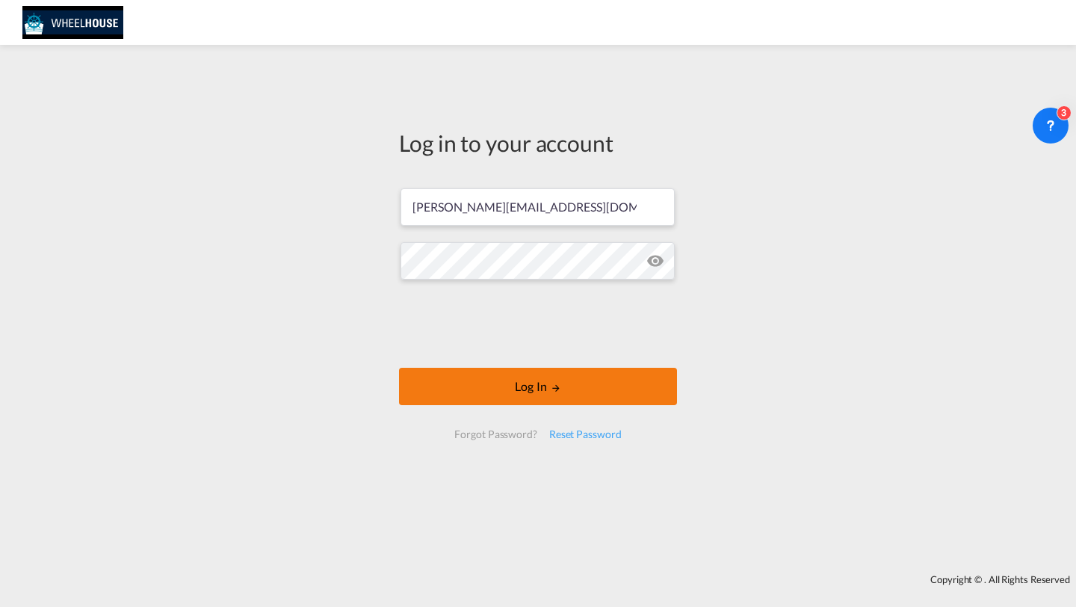
click at [437, 377] on button "Log In" at bounding box center [538, 385] width 278 height 37
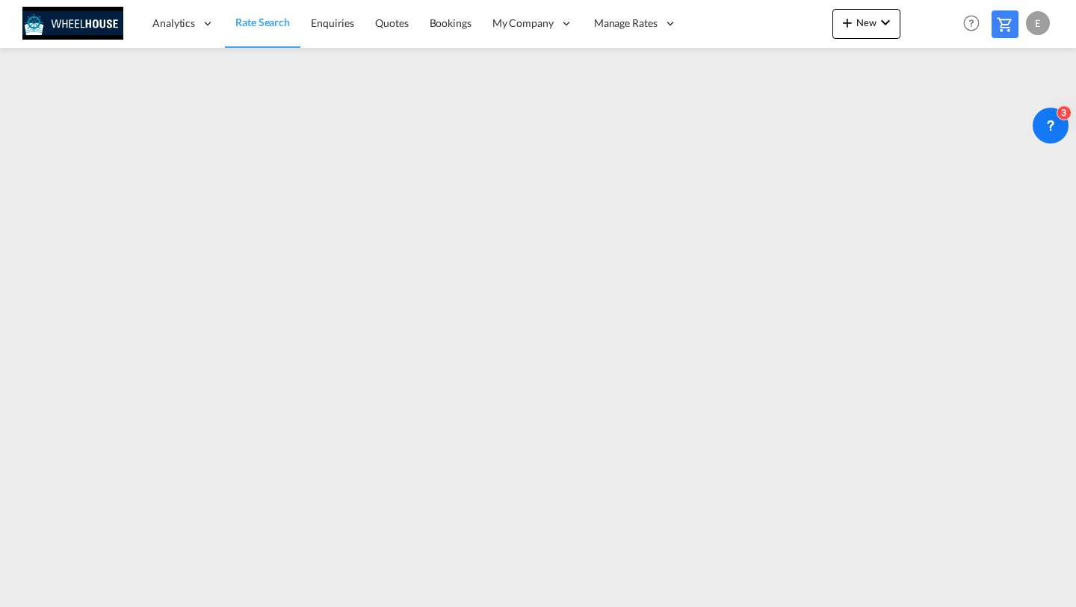
click at [1035, 21] on div "E" at bounding box center [1038, 23] width 24 height 24
click at [1002, 57] on button "My Profile" at bounding box center [1020, 66] width 97 height 30
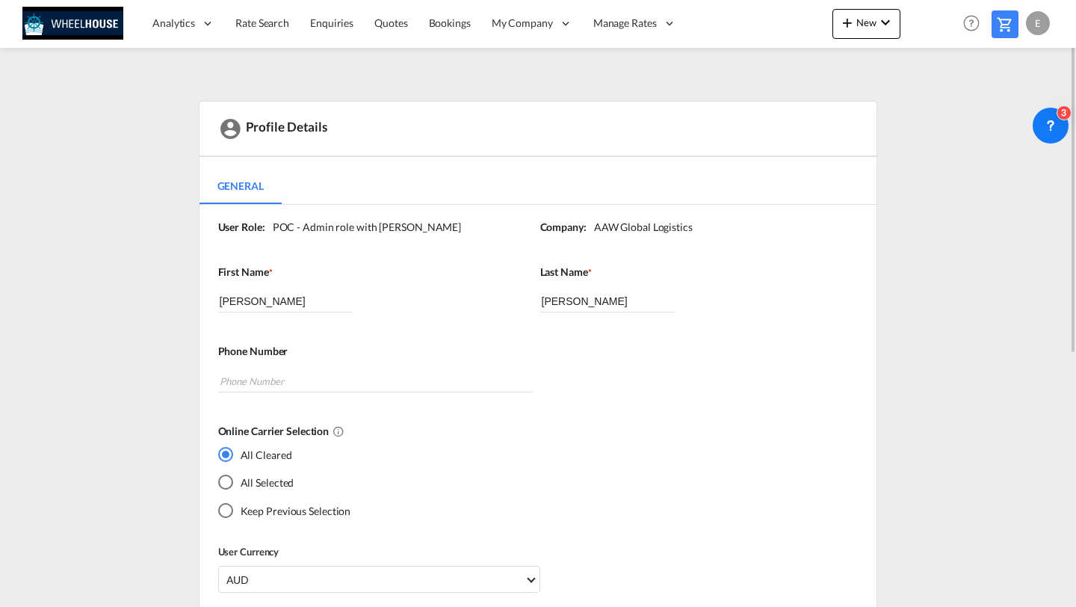
click at [223, 477] on div "All Selected" at bounding box center [225, 481] width 15 height 15
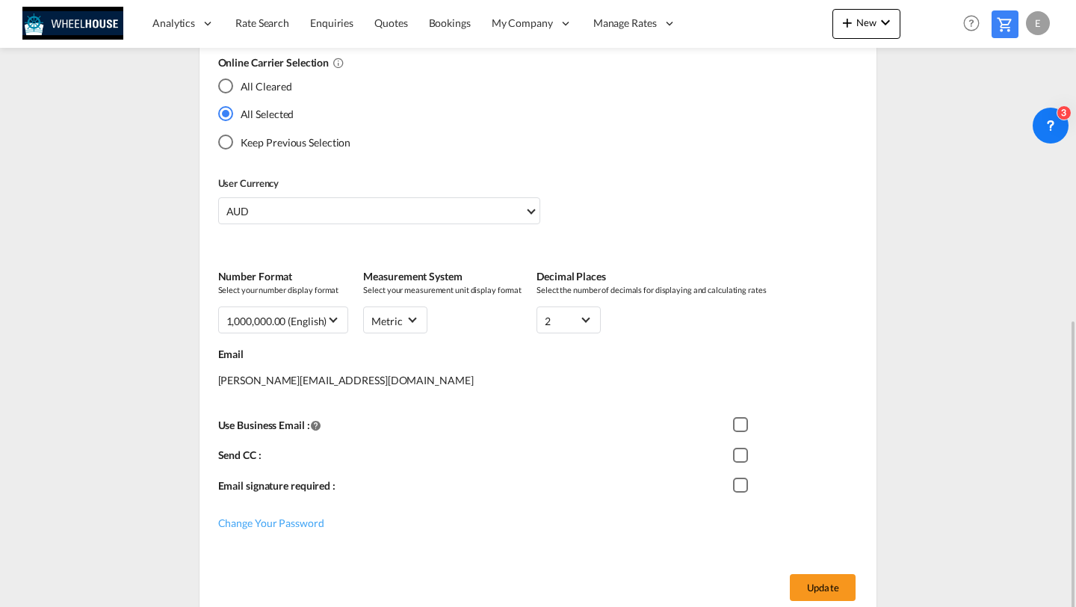
scroll to position [435, 0]
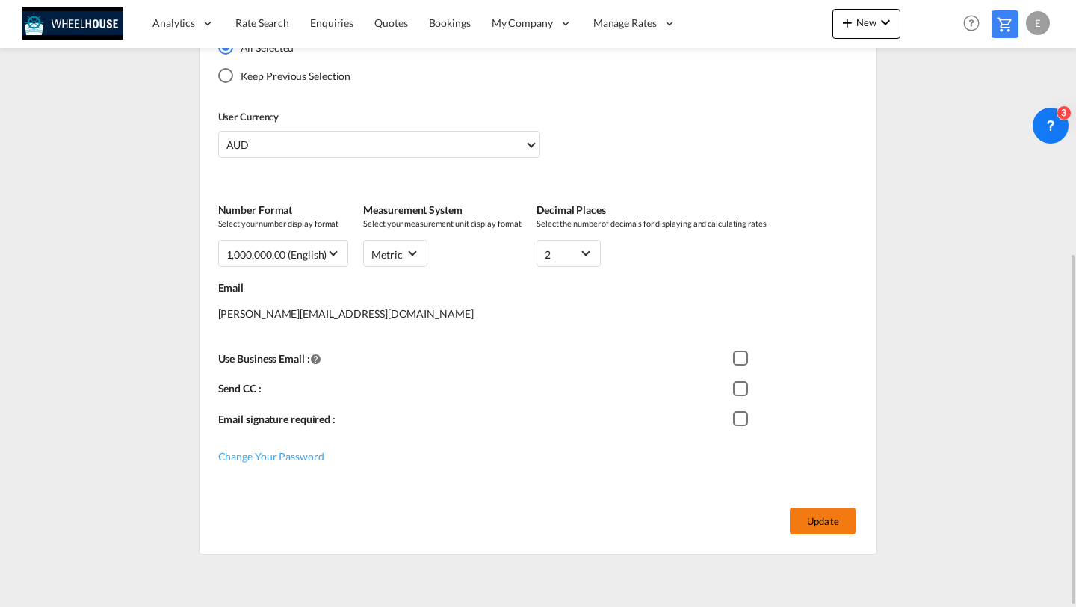
click at [808, 517] on button "Update" at bounding box center [823, 520] width 66 height 27
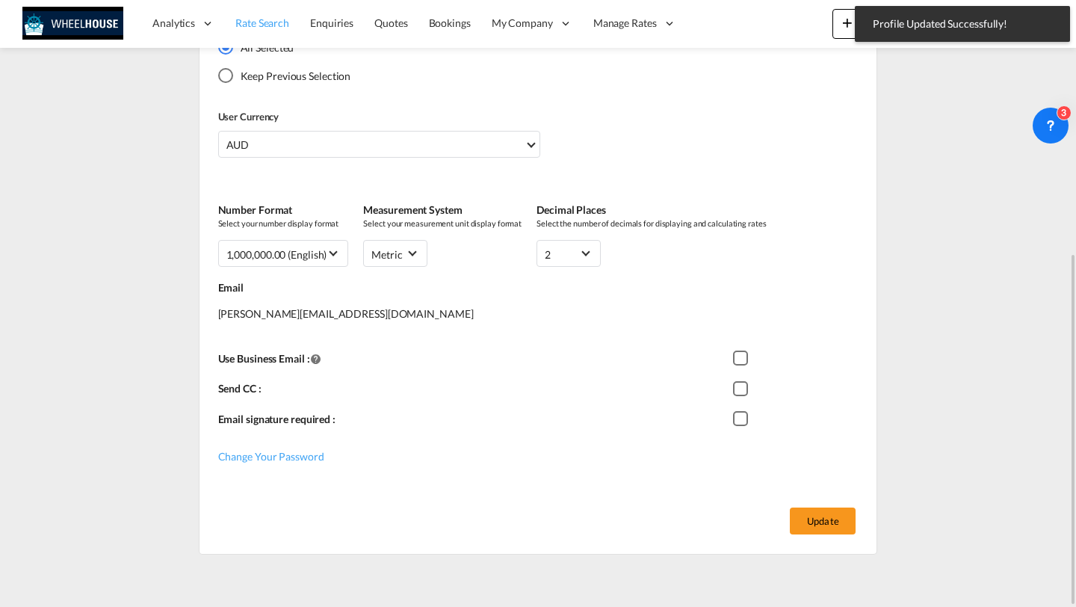
click at [255, 14] on link "Rate Search" at bounding box center [262, 23] width 75 height 49
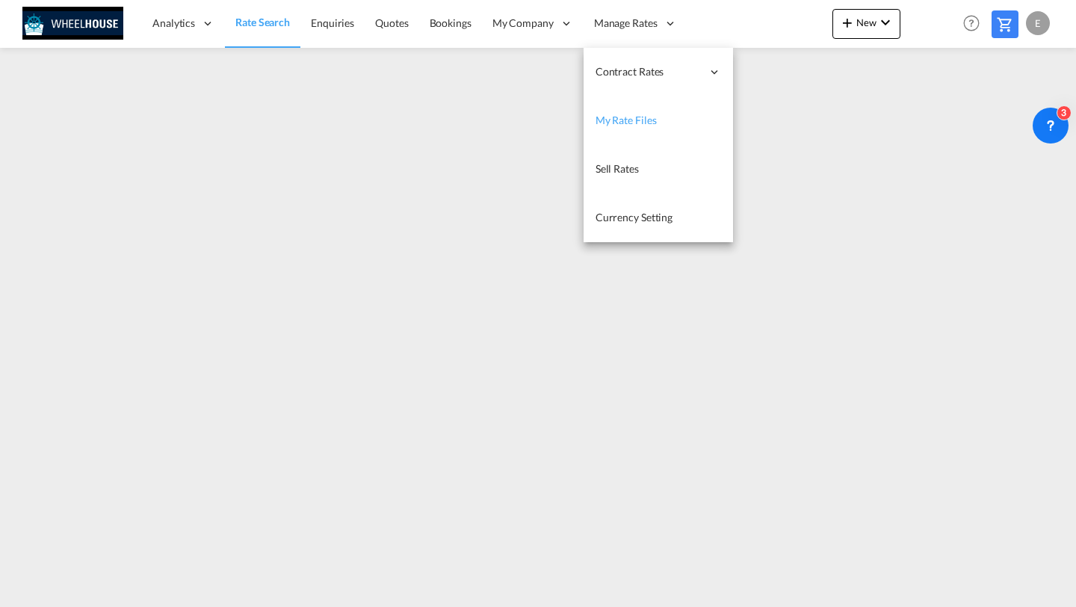
click at [645, 125] on span "My Rate Files" at bounding box center [625, 120] width 61 height 13
